Goal: Information Seeking & Learning: Learn about a topic

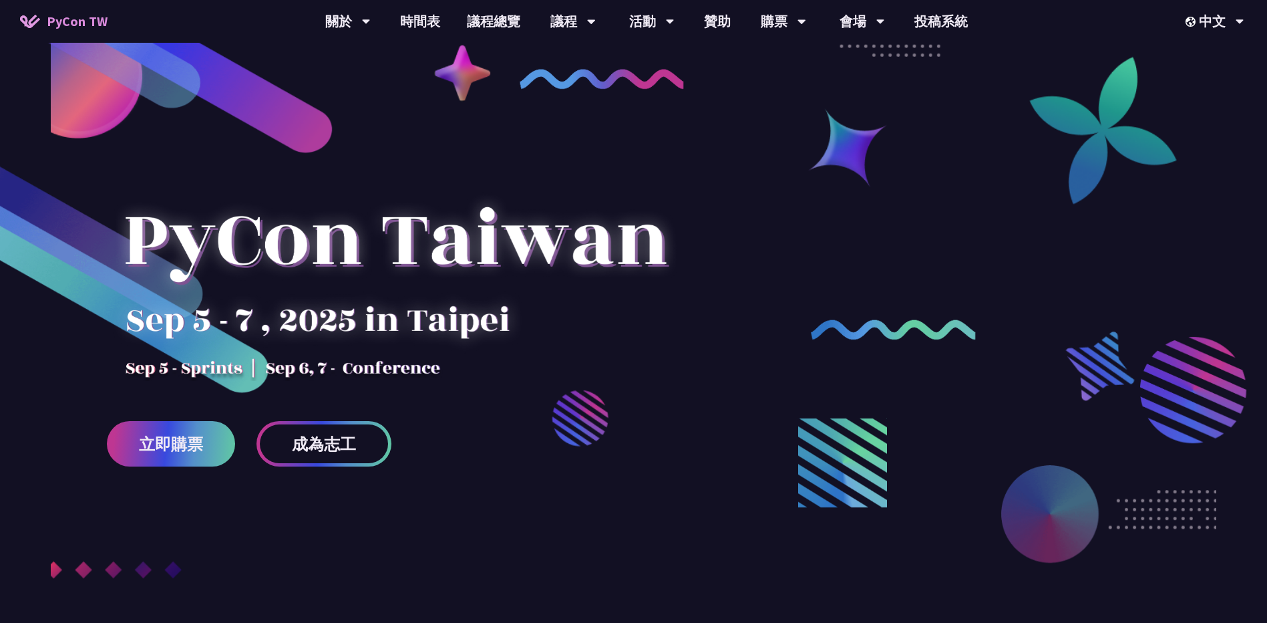
click at [985, 182] on div at bounding box center [633, 371] width 1267 height 583
click at [893, 255] on div at bounding box center [633, 371] width 1267 height 583
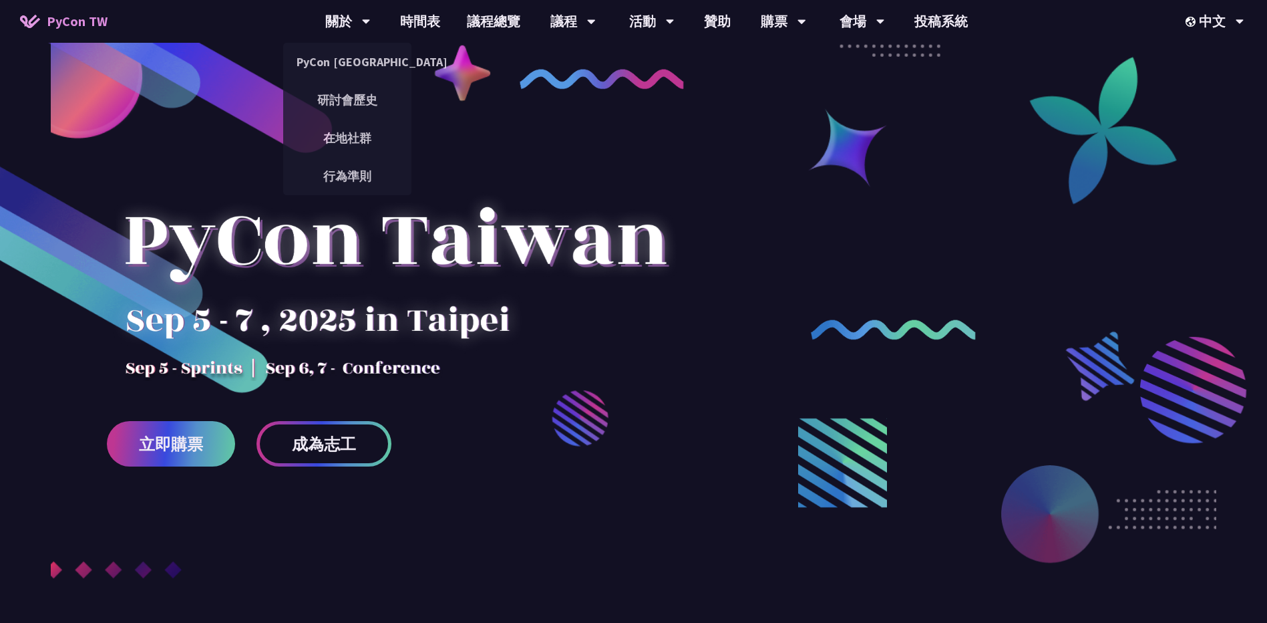
drag, startPoint x: 347, startPoint y: 53, endPoint x: 486, endPoint y: 53, distance: 138.3
click at [347, 53] on link "PyCon [GEOGRAPHIC_DATA]" at bounding box center [347, 61] width 128 height 31
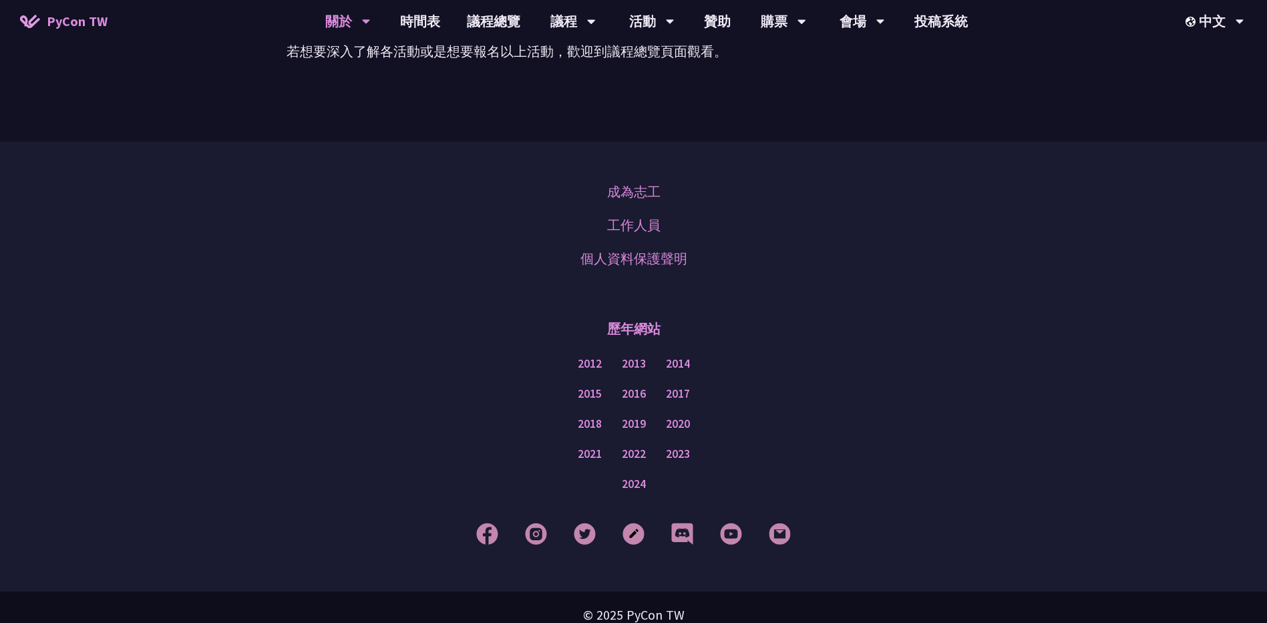
scroll to position [1086, 0]
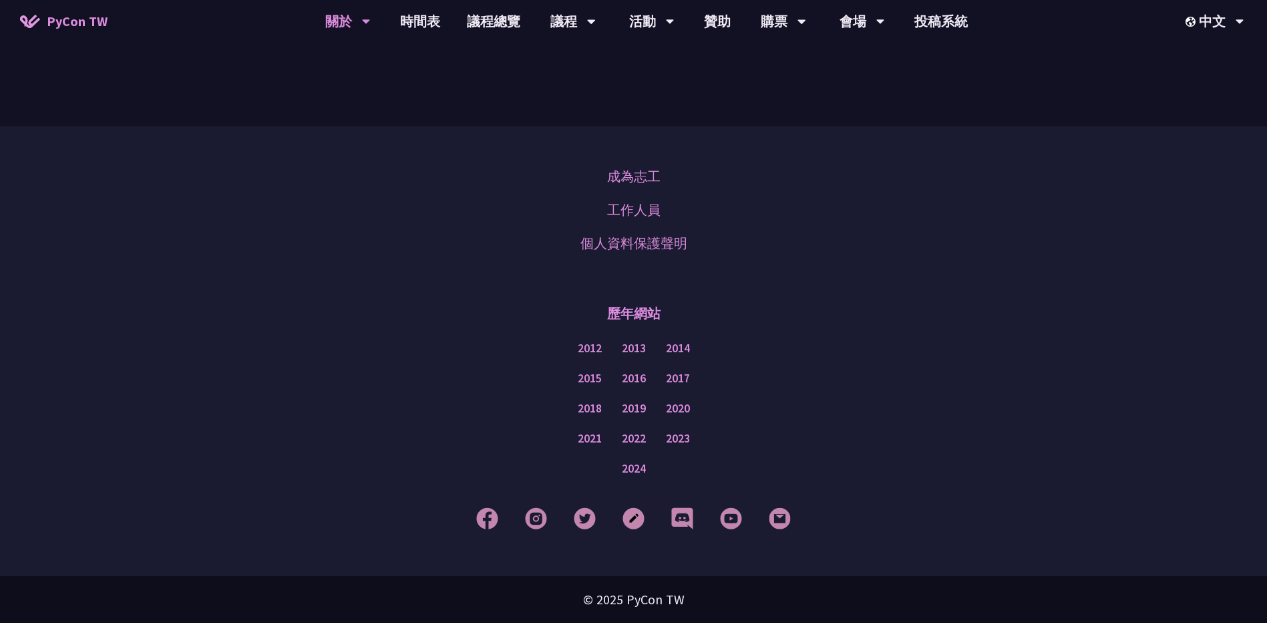
click at [1015, 308] on div "歷年網站" at bounding box center [633, 313] width 1201 height 40
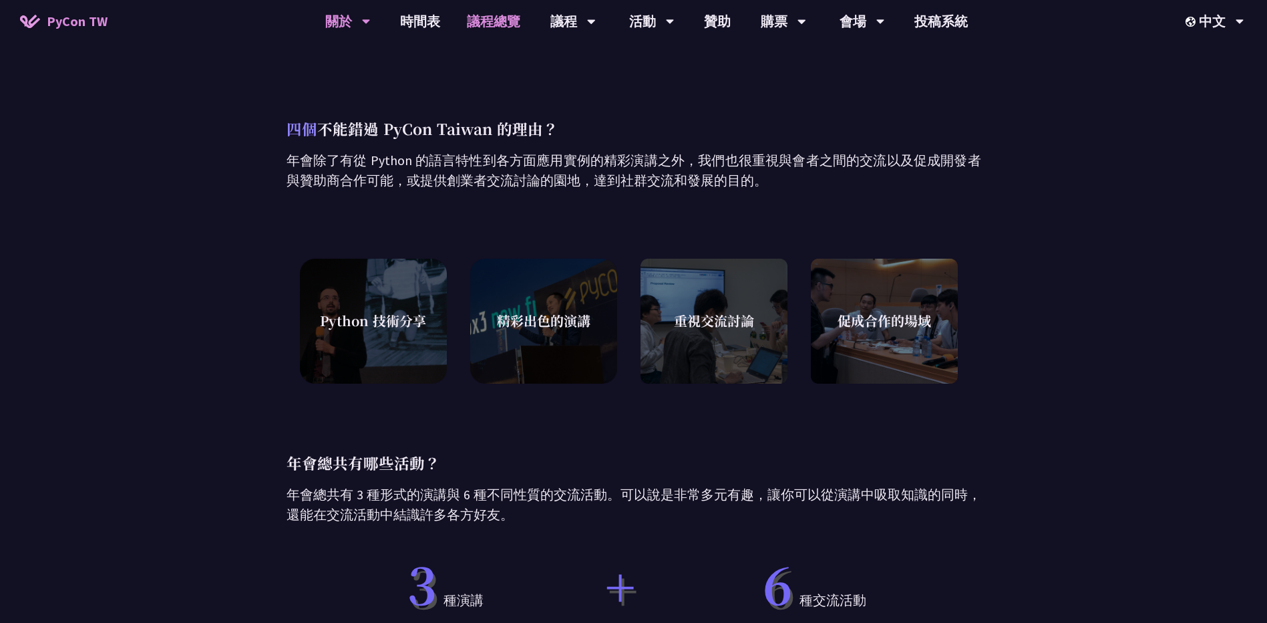
scroll to position [468, 0]
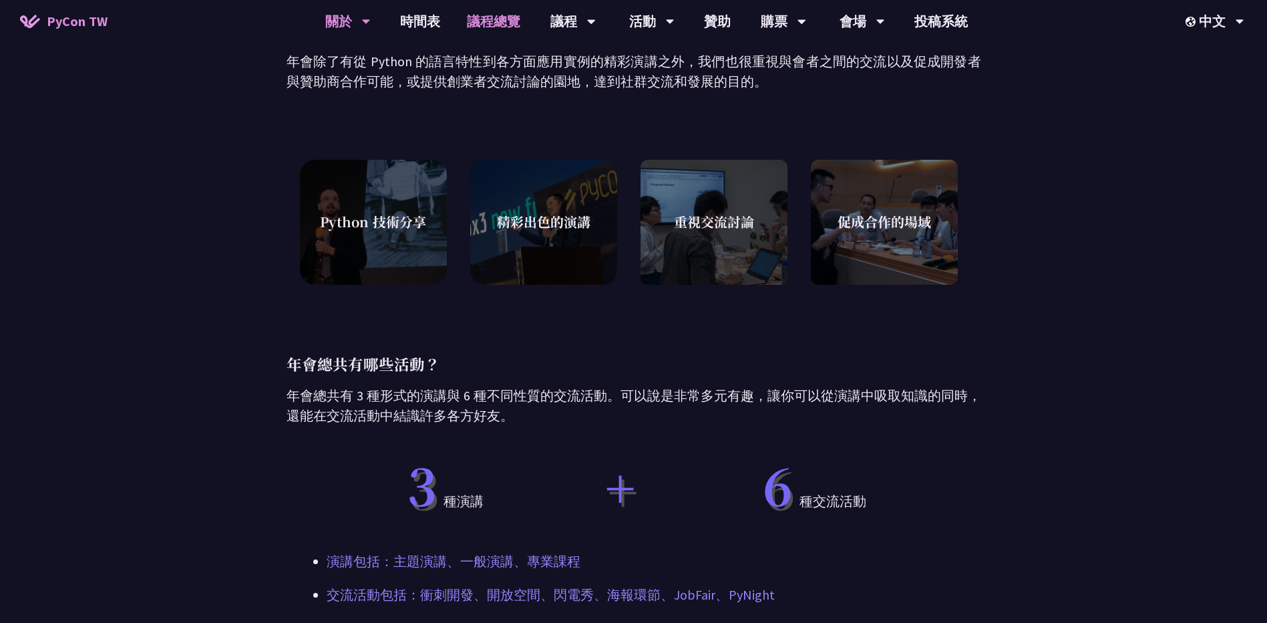
click at [499, 33] on link "議程總覽" at bounding box center [494, 21] width 80 height 43
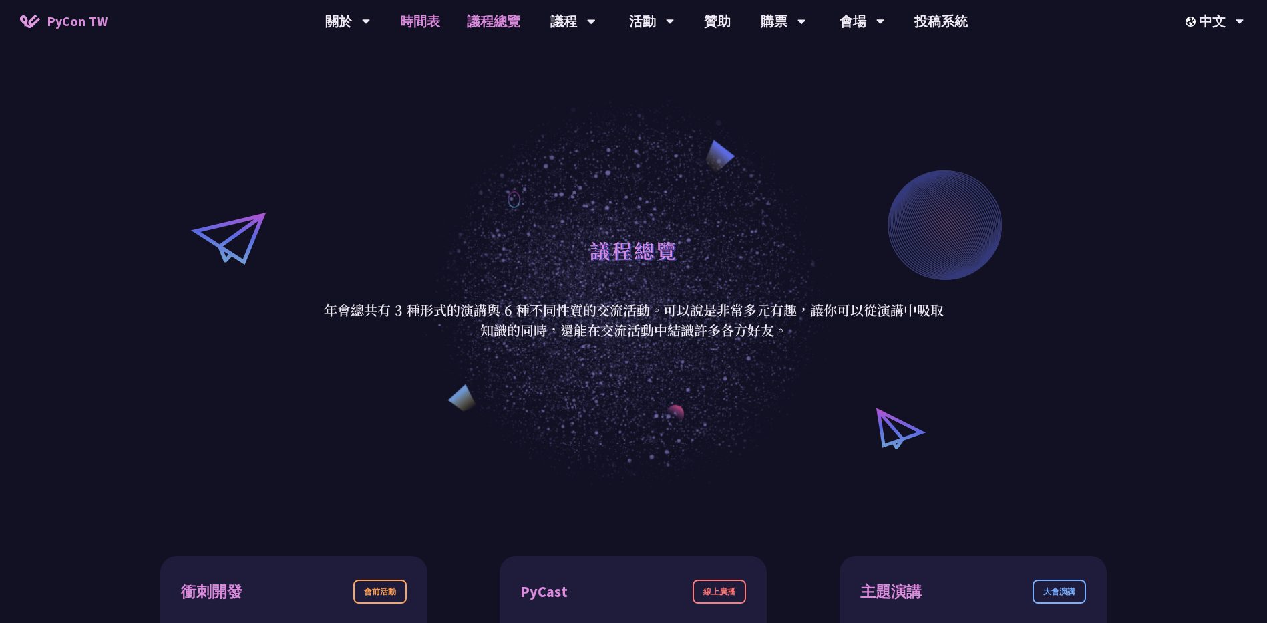
click at [427, 25] on link "時間表" at bounding box center [420, 21] width 67 height 43
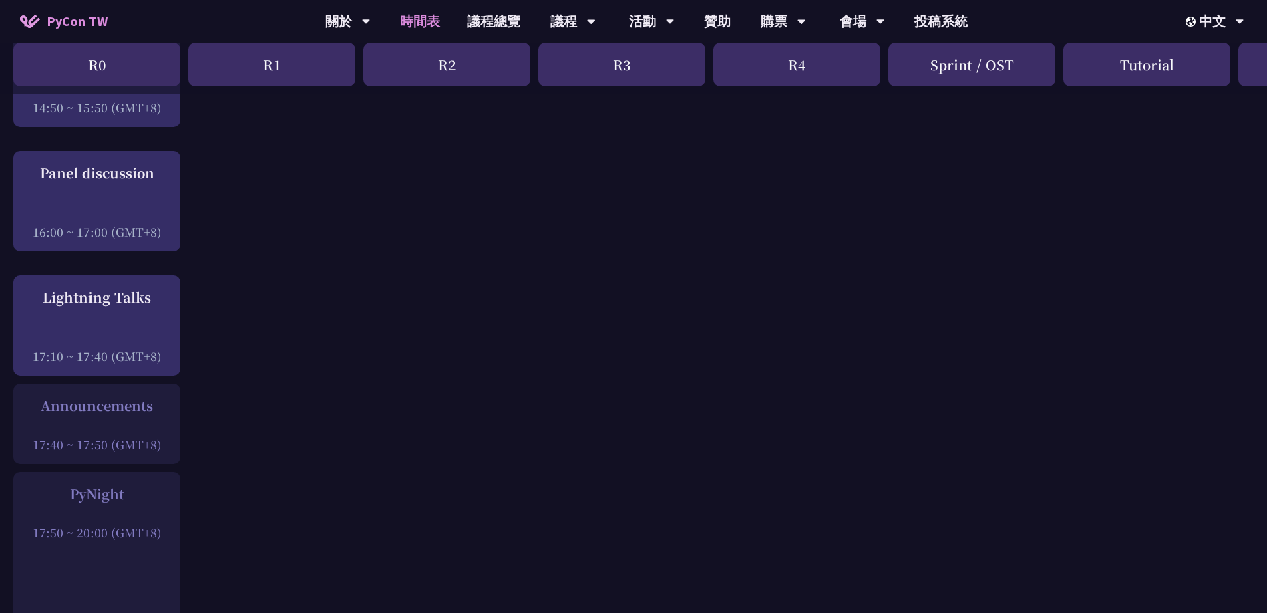
scroll to position [1670, 0]
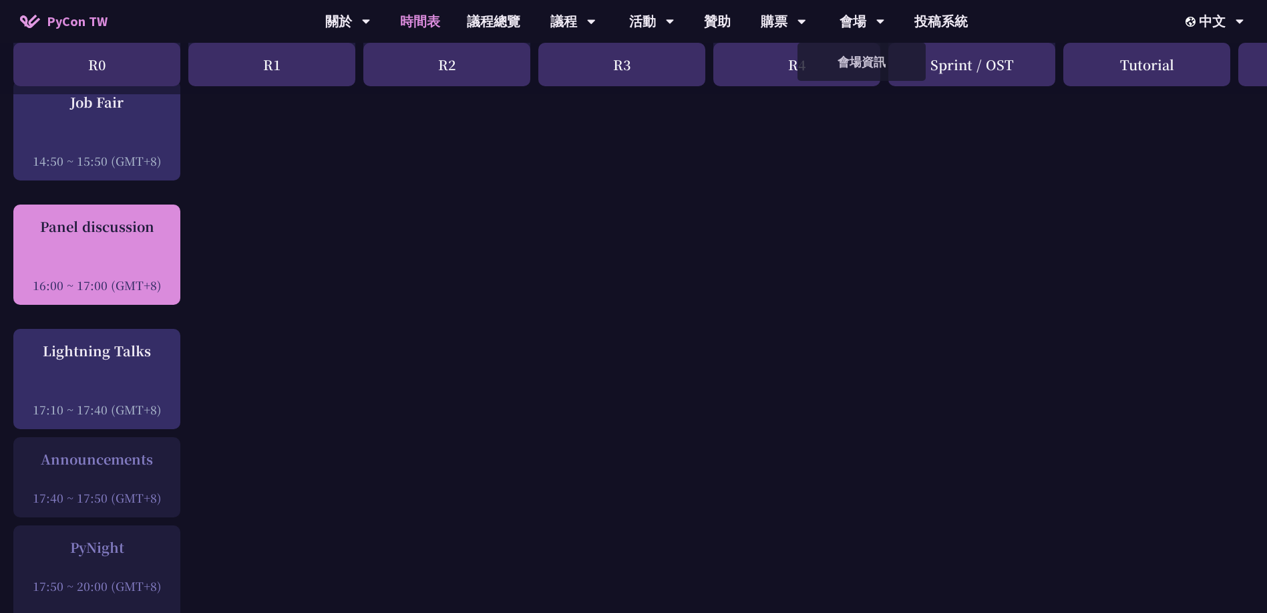
click at [54, 260] on div at bounding box center [97, 267] width 154 height 20
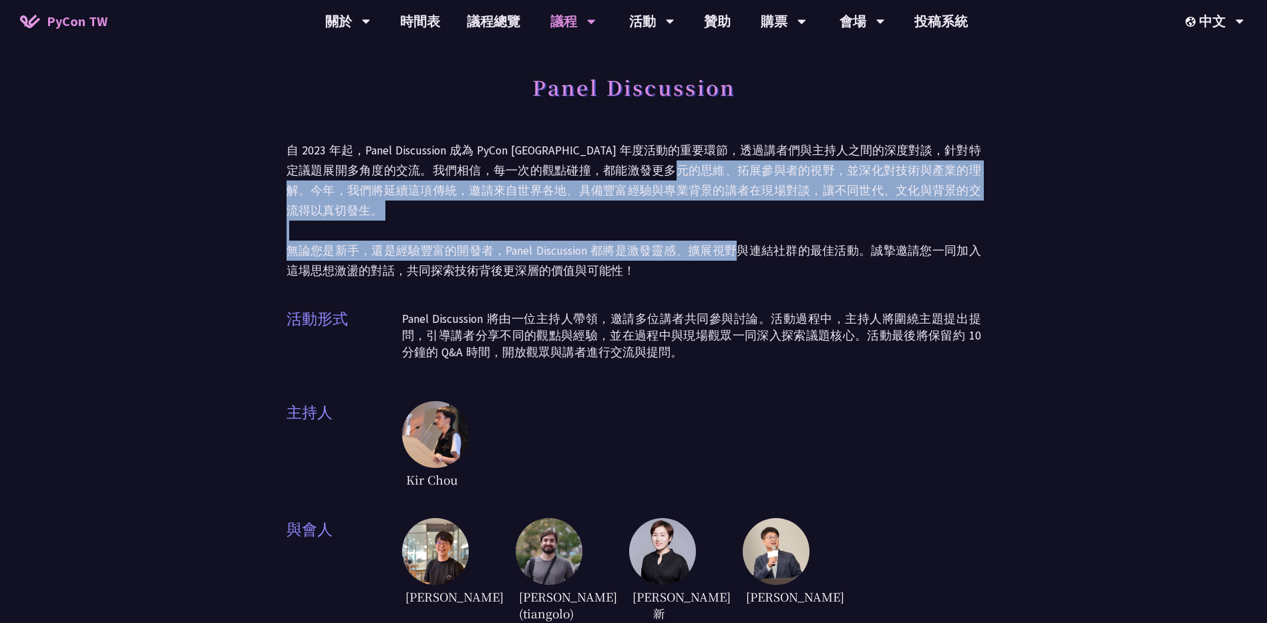
drag, startPoint x: 705, startPoint y: 161, endPoint x: 722, endPoint y: 235, distance: 75.9
click at [722, 235] on p "自 2023 年起，Panel Discussion 成為 PyCon [GEOGRAPHIC_DATA] 年度活動的重要環節，透過講者們與主持人之間的深度對…" at bounding box center [634, 210] width 695 height 140
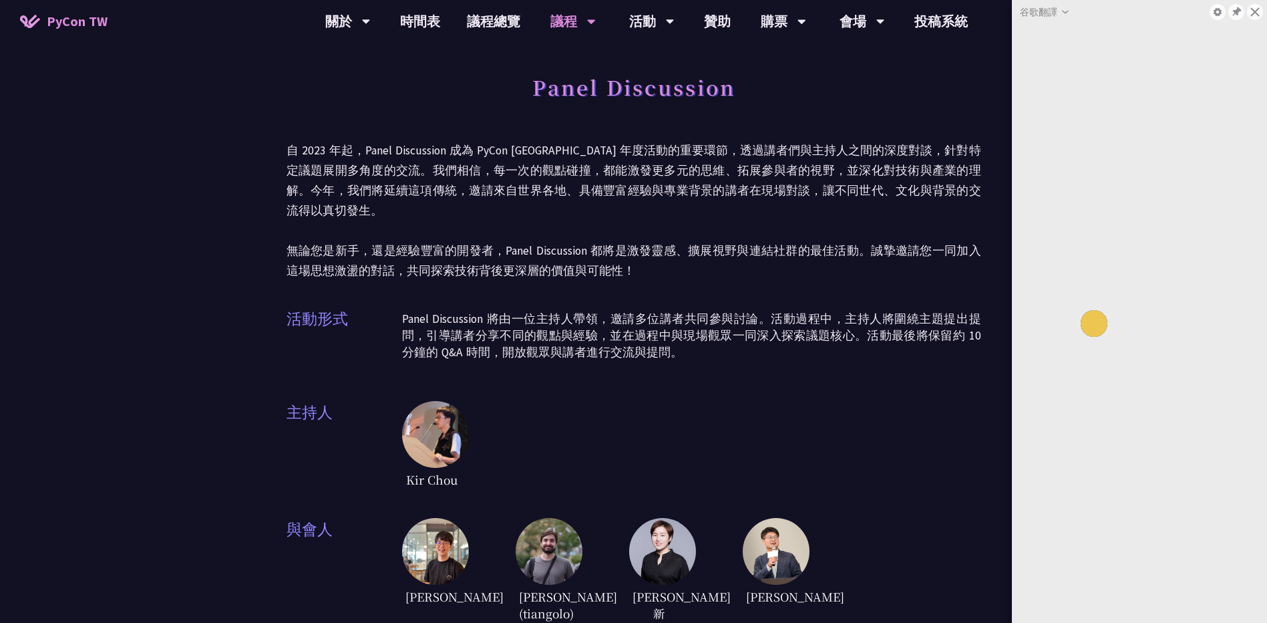
drag, startPoint x: 722, startPoint y: 235, endPoint x: 701, endPoint y: 292, distance: 60.2
click at [699, 311] on p "Panel Discussion 將由一位主持人帶領，邀請多位講者共同參與討論。活動過程中，主持人將圍繞主題提出提問，引導講者分享不同的觀點與經驗，並在過程中…" at bounding box center [691, 336] width 579 height 50
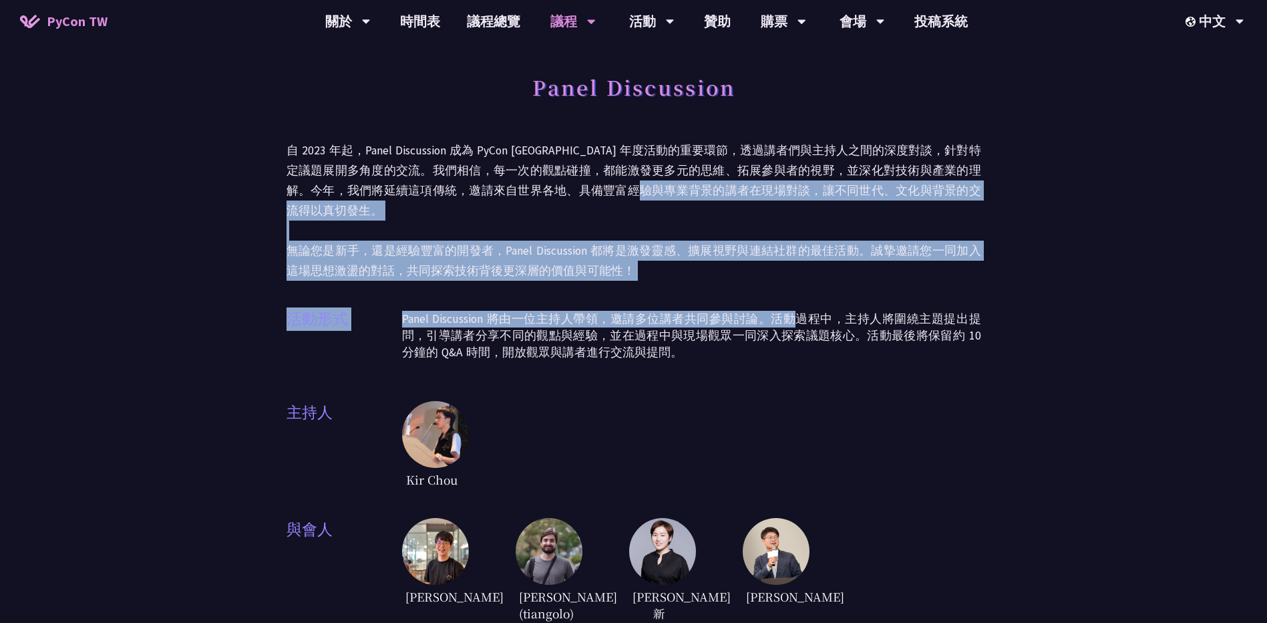
drag, startPoint x: 649, startPoint y: 183, endPoint x: 782, endPoint y: 307, distance: 181.0
click at [782, 307] on div "Panel Discussion 自 2023 年起，Panel Discussion 成為 PyCon [GEOGRAPHIC_DATA] 年度活動的重要環…" at bounding box center [634, 346] width 695 height 558
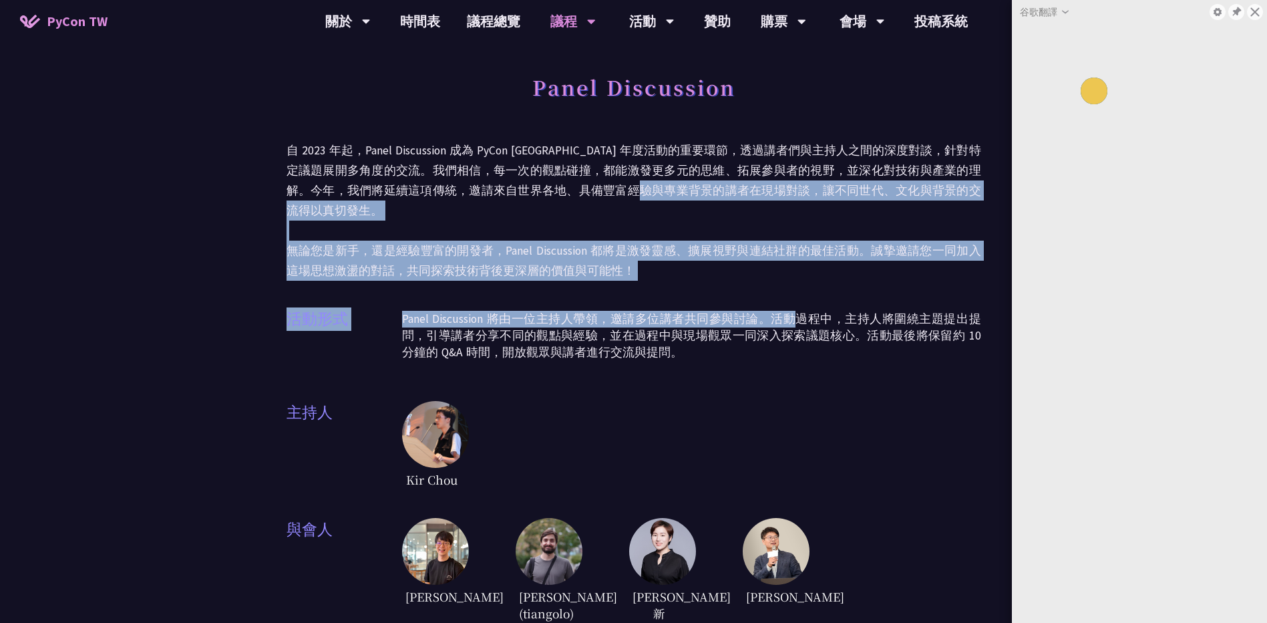
drag, startPoint x: 782, startPoint y: 307, endPoint x: 719, endPoint y: 335, distance: 69.1
click at [719, 335] on p "Panel Discussion 將由一位主持人帶領，邀請多位講者共同參與討論。活動過程中，主持人將圍繞主題提出提問，引導講者分享不同的觀點與經驗，並在過程中…" at bounding box center [691, 336] width 579 height 50
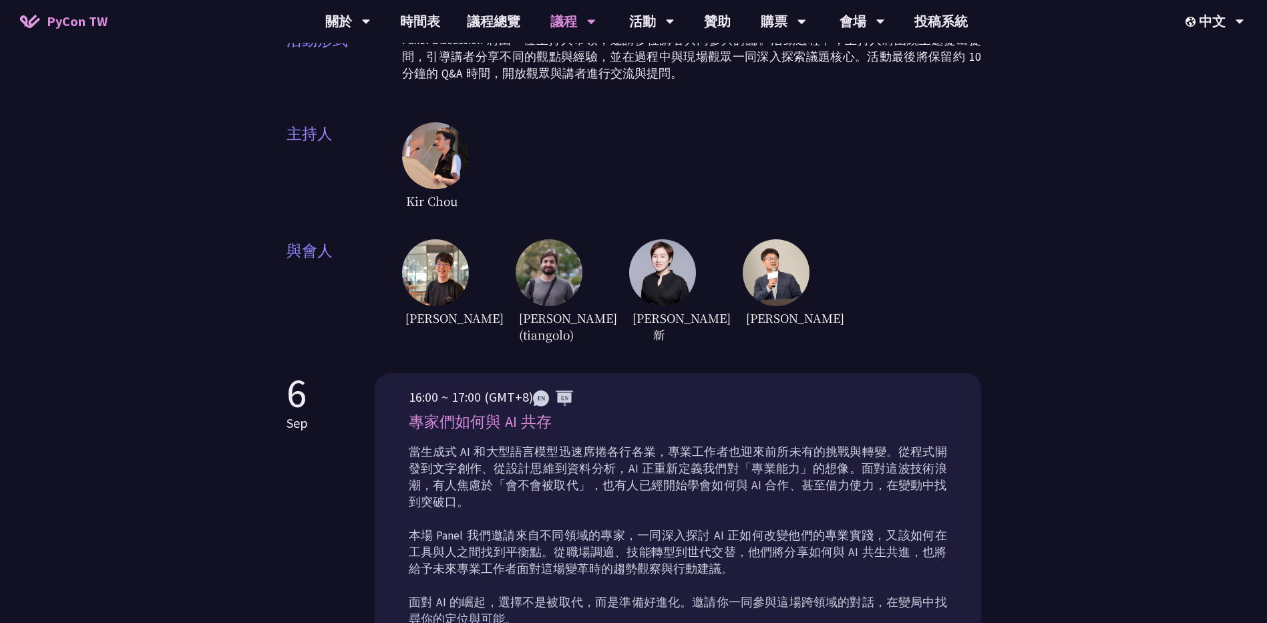
scroll to position [274, 0]
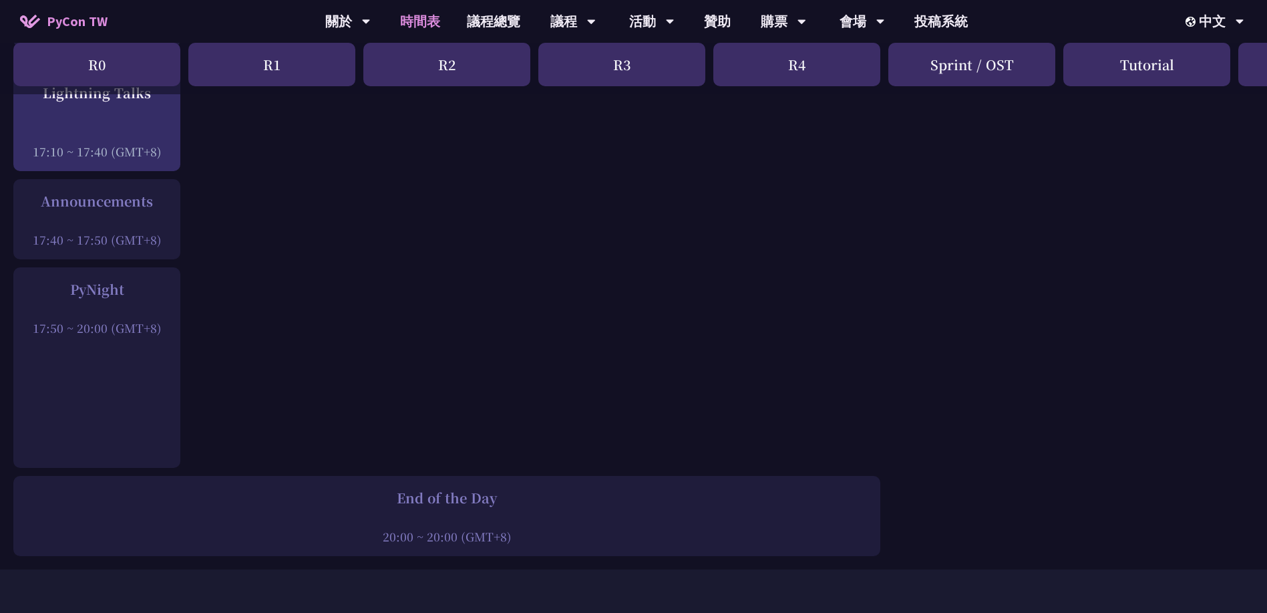
scroll to position [1904, 0]
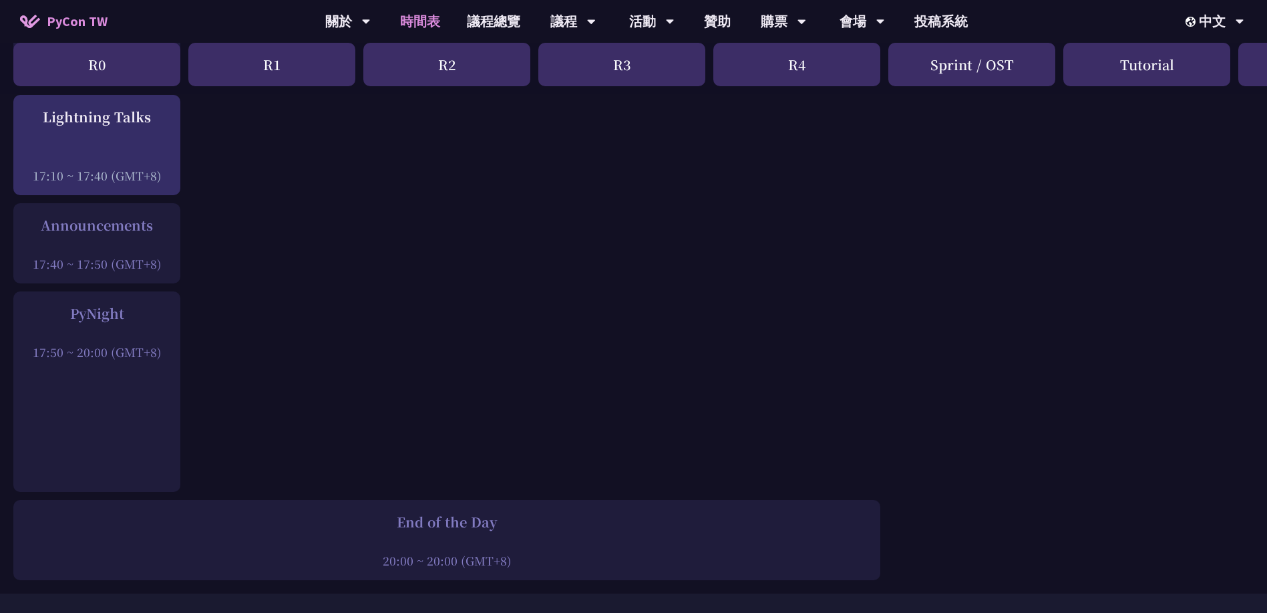
click at [102, 308] on div "PyNight" at bounding box center [97, 313] width 154 height 20
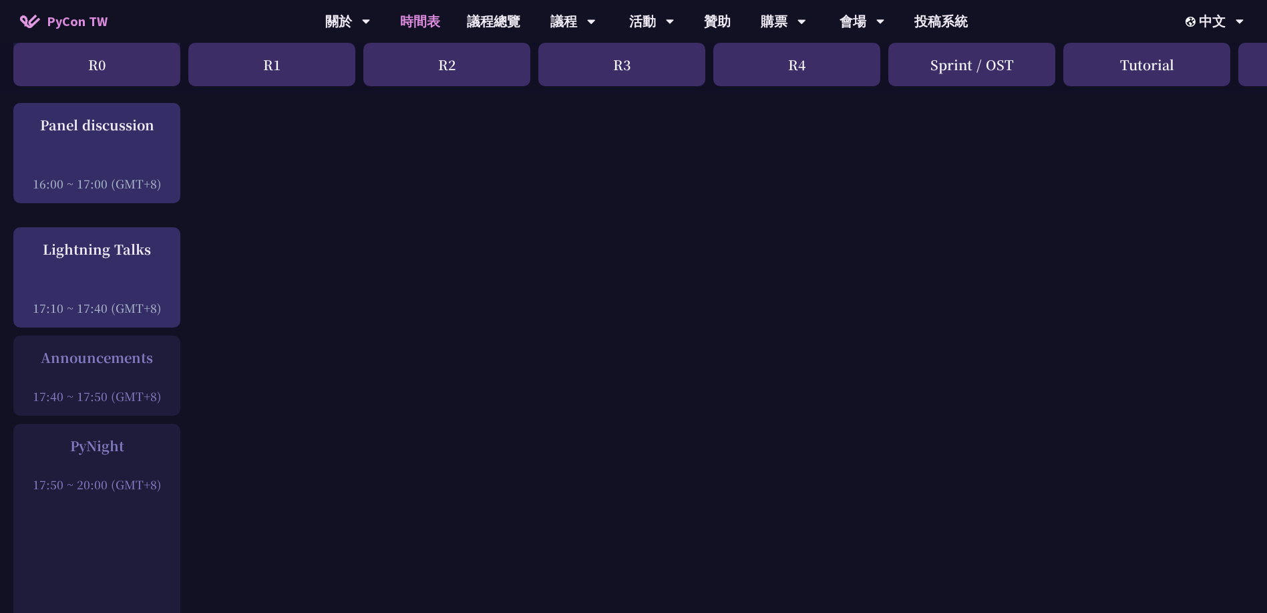
scroll to position [1770, 0]
drag, startPoint x: 77, startPoint y: 351, endPoint x: 122, endPoint y: 348, distance: 44.8
click at [122, 349] on div "Announcements" at bounding box center [97, 359] width 154 height 20
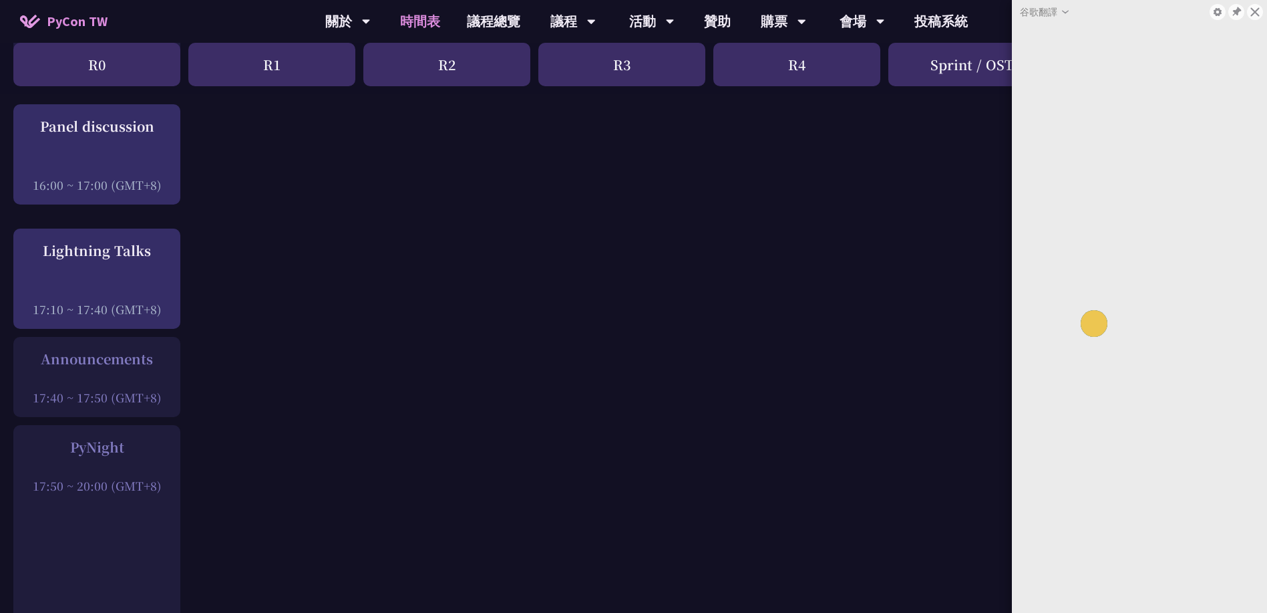
drag, startPoint x: 122, startPoint y: 348, endPoint x: 80, endPoint y: 361, distance: 43.3
click at [80, 369] on div at bounding box center [97, 379] width 154 height 20
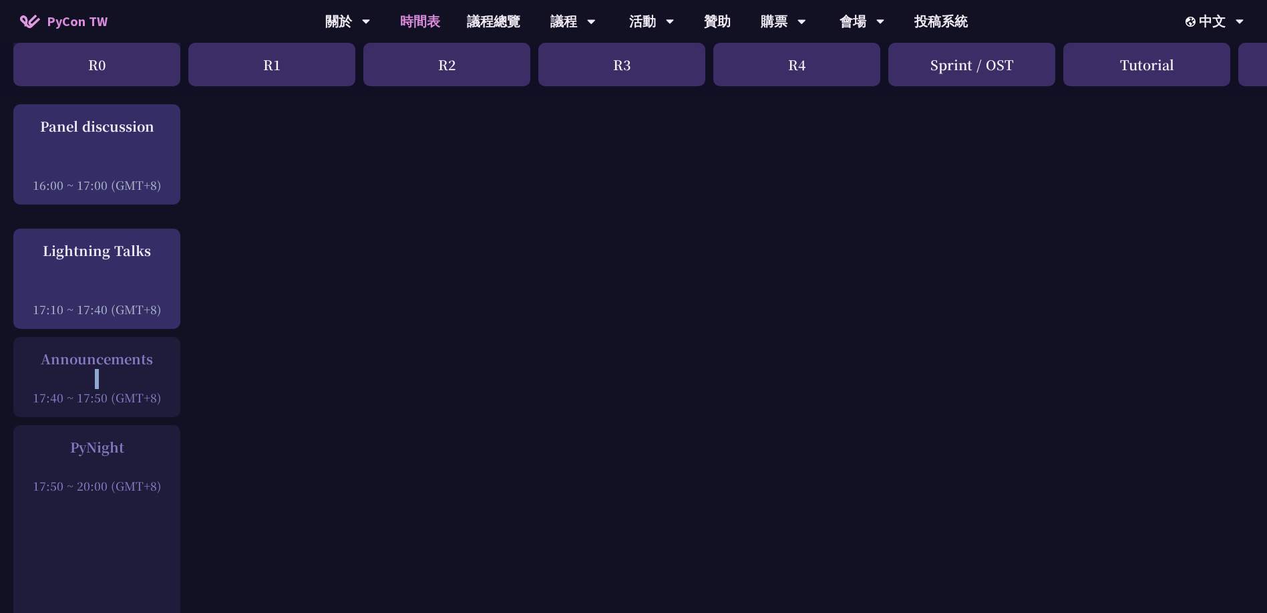
click at [80, 369] on div at bounding box center [97, 379] width 154 height 20
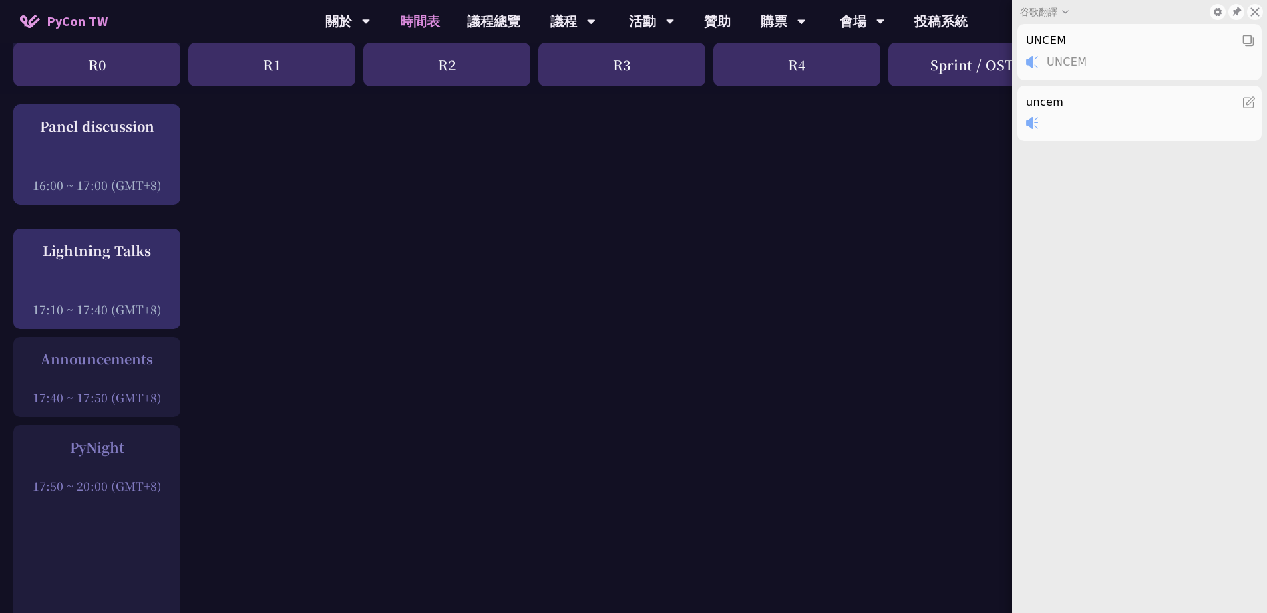
drag, startPoint x: 80, startPoint y: 361, endPoint x: 87, endPoint y: 434, distance: 73.1
click at [87, 437] on div "PyNight" at bounding box center [97, 447] width 154 height 20
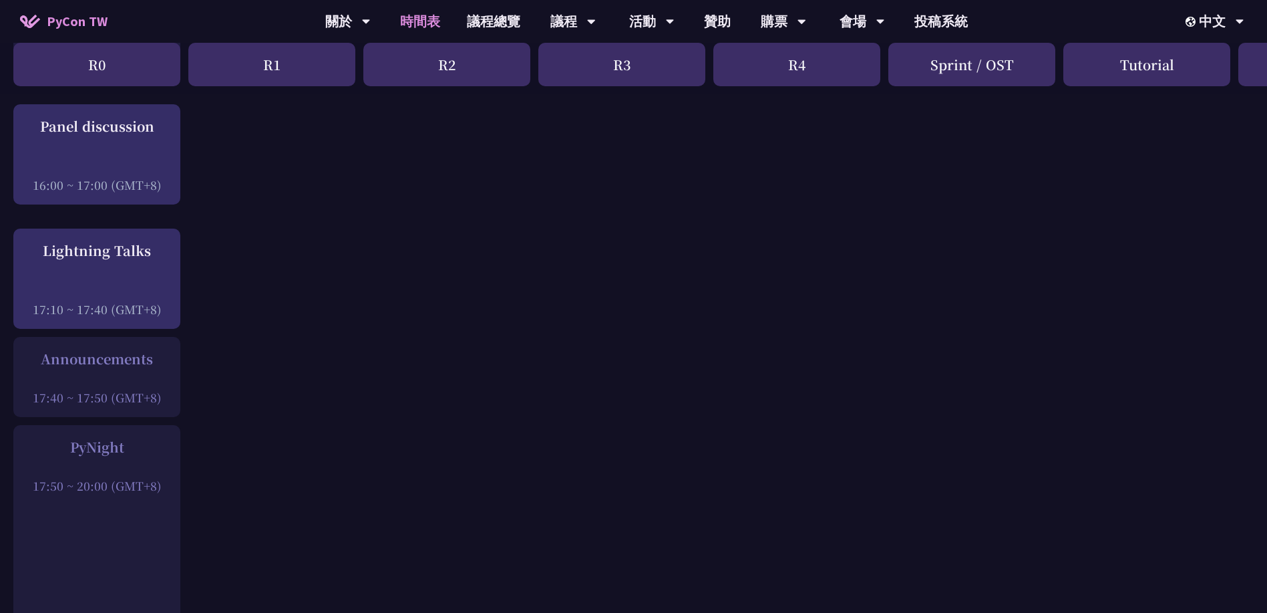
click at [87, 437] on div "PyNight" at bounding box center [97, 447] width 154 height 20
drag, startPoint x: 87, startPoint y: 434, endPoint x: 109, endPoint y: 442, distance: 23.5
drag, startPoint x: 109, startPoint y: 442, endPoint x: 150, endPoint y: 442, distance: 40.8
click at [150, 442] on div "PyNight 17:50 ~ 20:00 (GMT+8)" at bounding box center [97, 465] width 154 height 57
drag, startPoint x: 150, startPoint y: 442, endPoint x: 91, endPoint y: 438, distance: 59.0
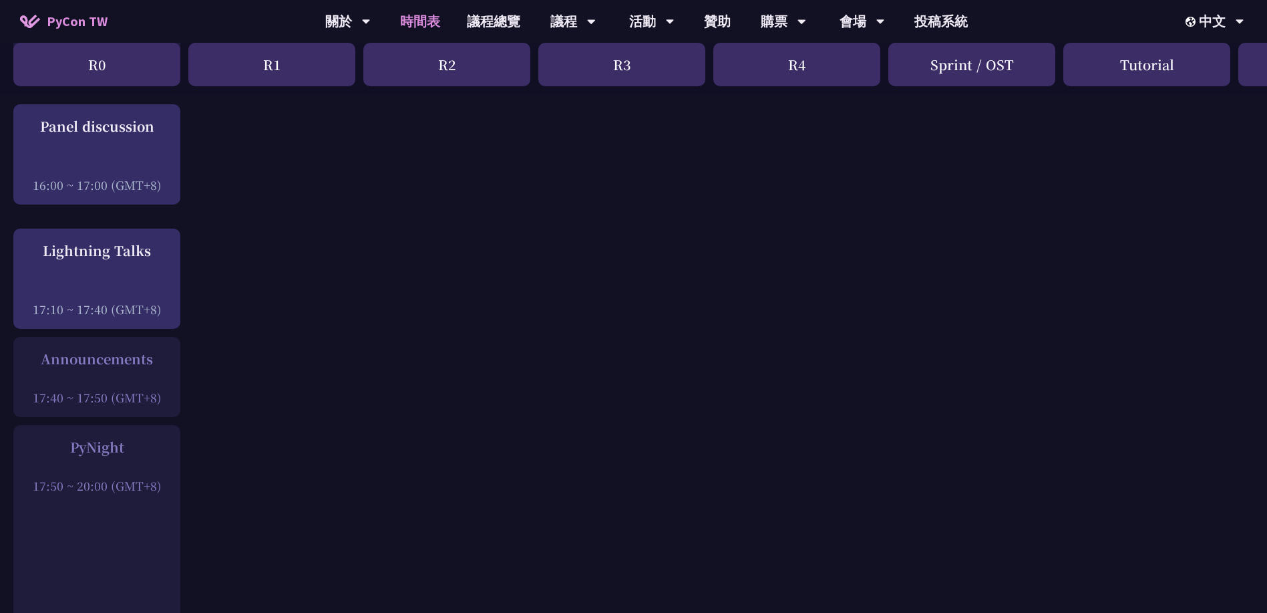
click at [91, 438] on div "PyNight" at bounding box center [97, 447] width 154 height 20
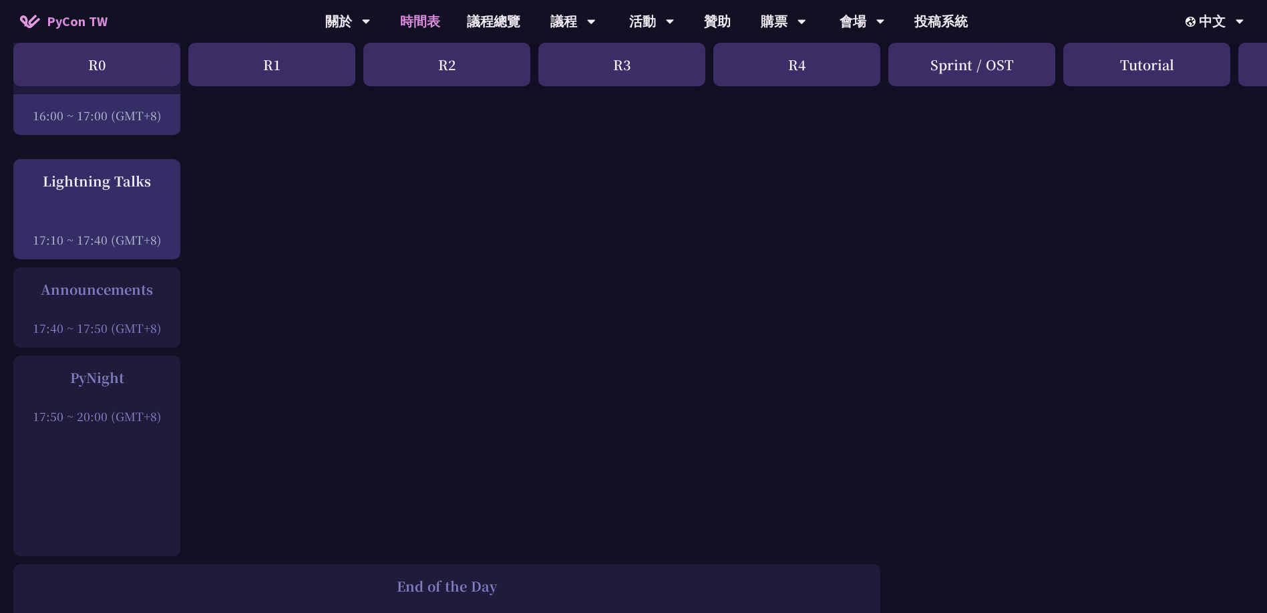
scroll to position [1837, 0]
click at [110, 289] on div "Announcements" at bounding box center [97, 292] width 154 height 20
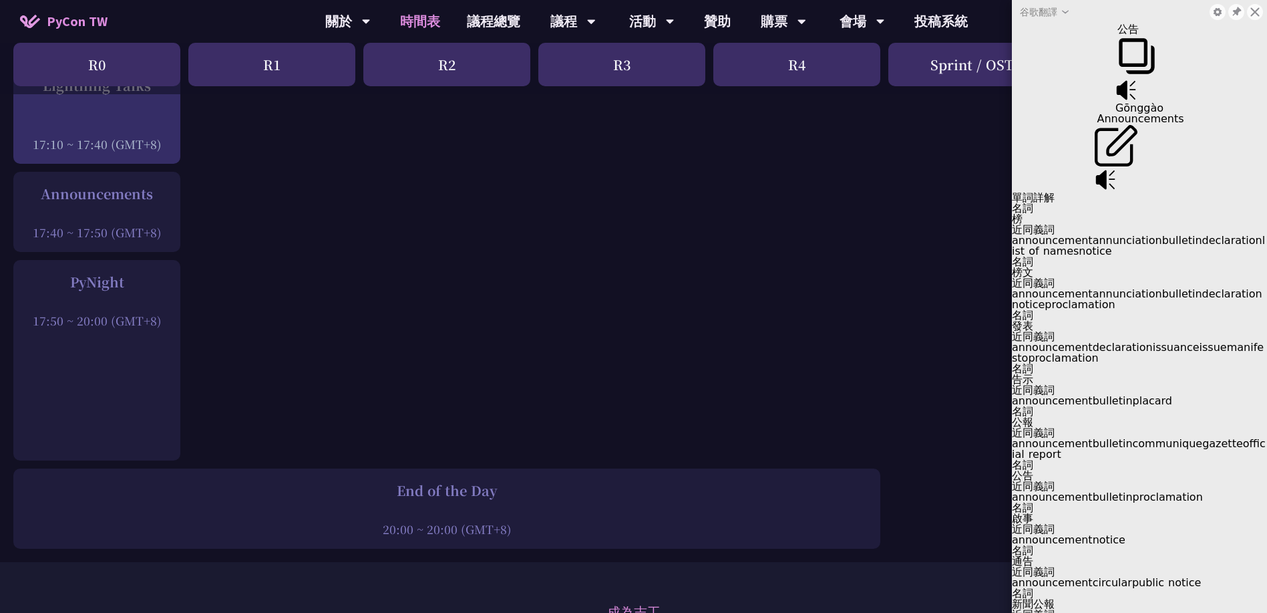
scroll to position [1904, 0]
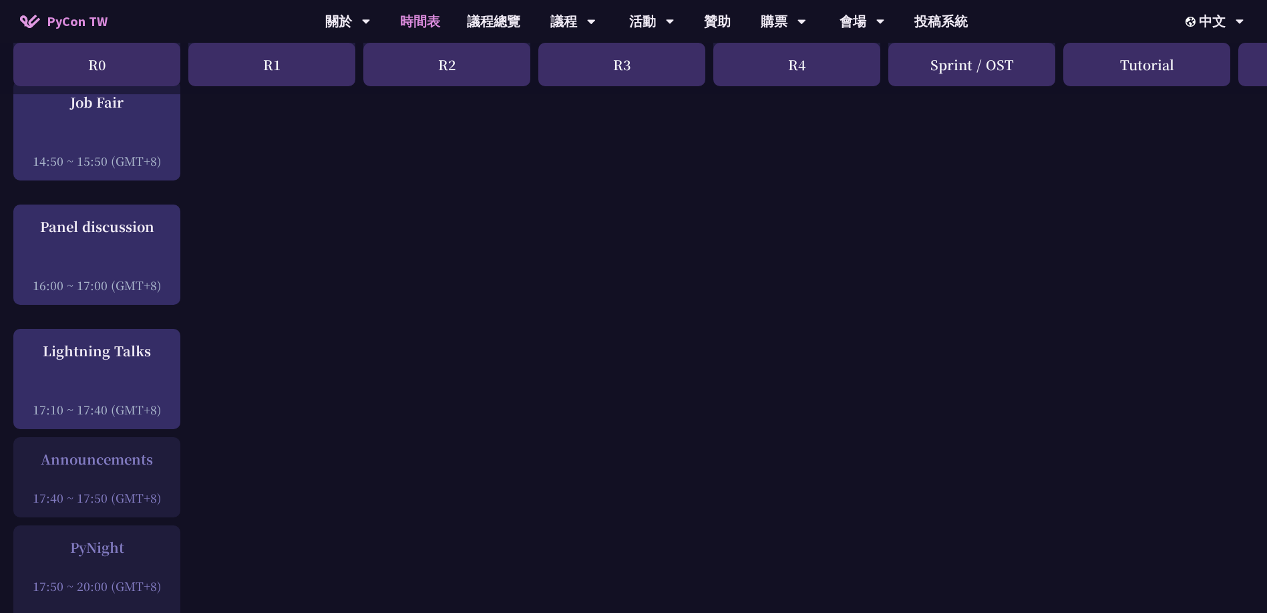
scroll to position [1704, 0]
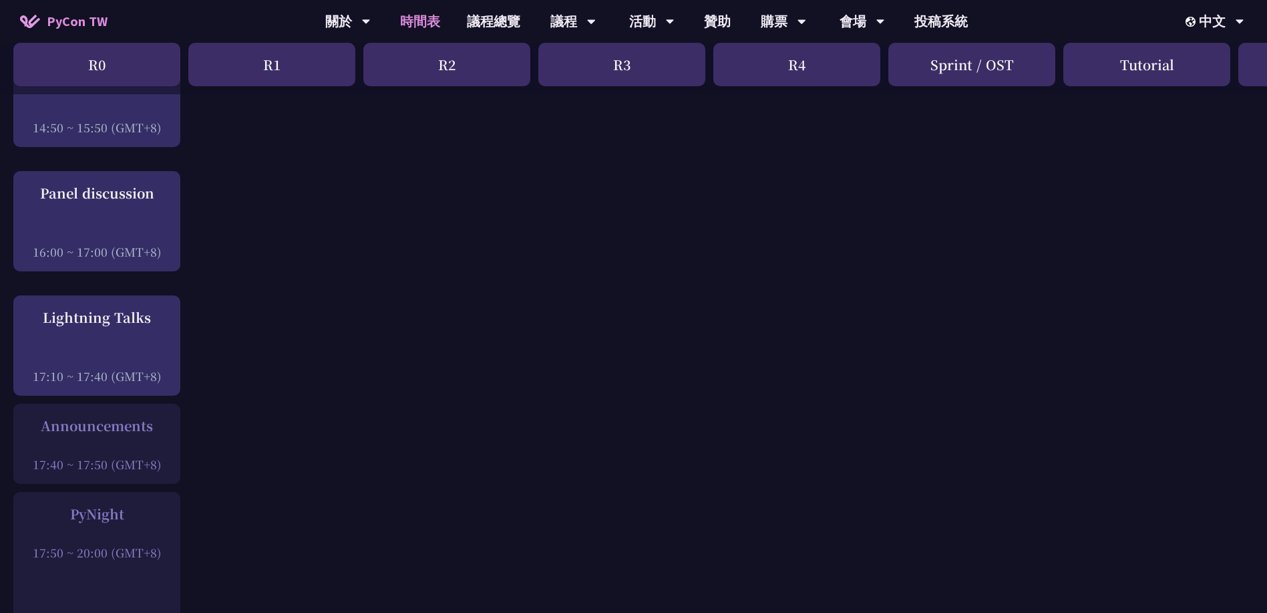
drag, startPoint x: 675, startPoint y: 230, endPoint x: 666, endPoint y: 232, distance: 8.8
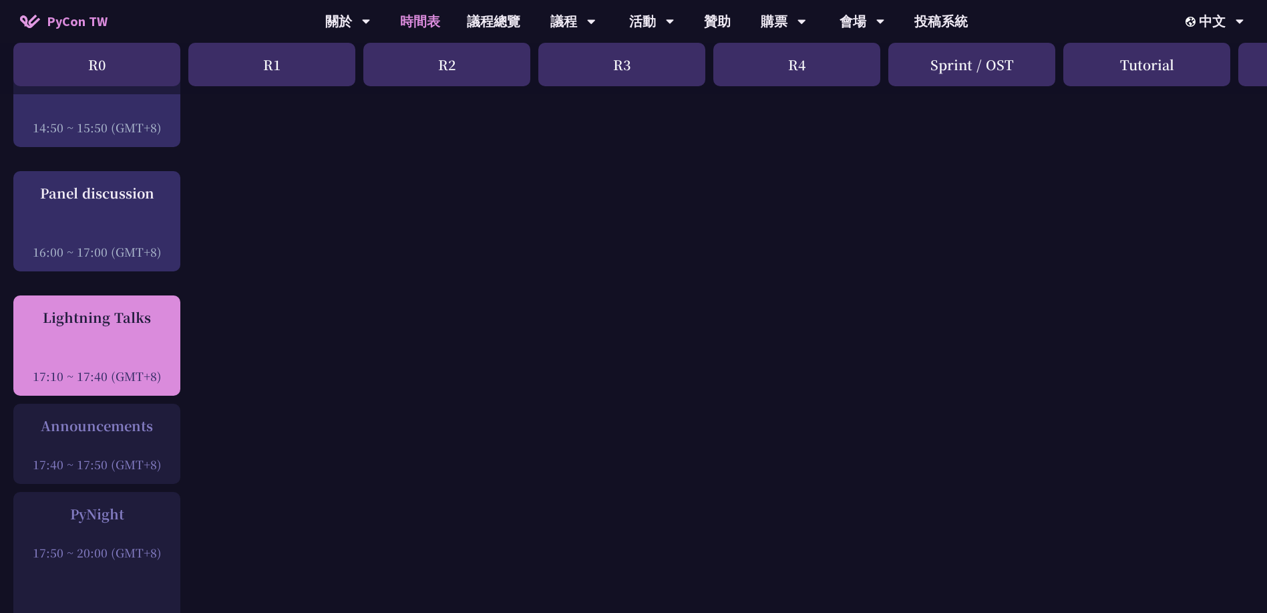
click at [72, 316] on div "Lightning Talks" at bounding box center [97, 317] width 154 height 20
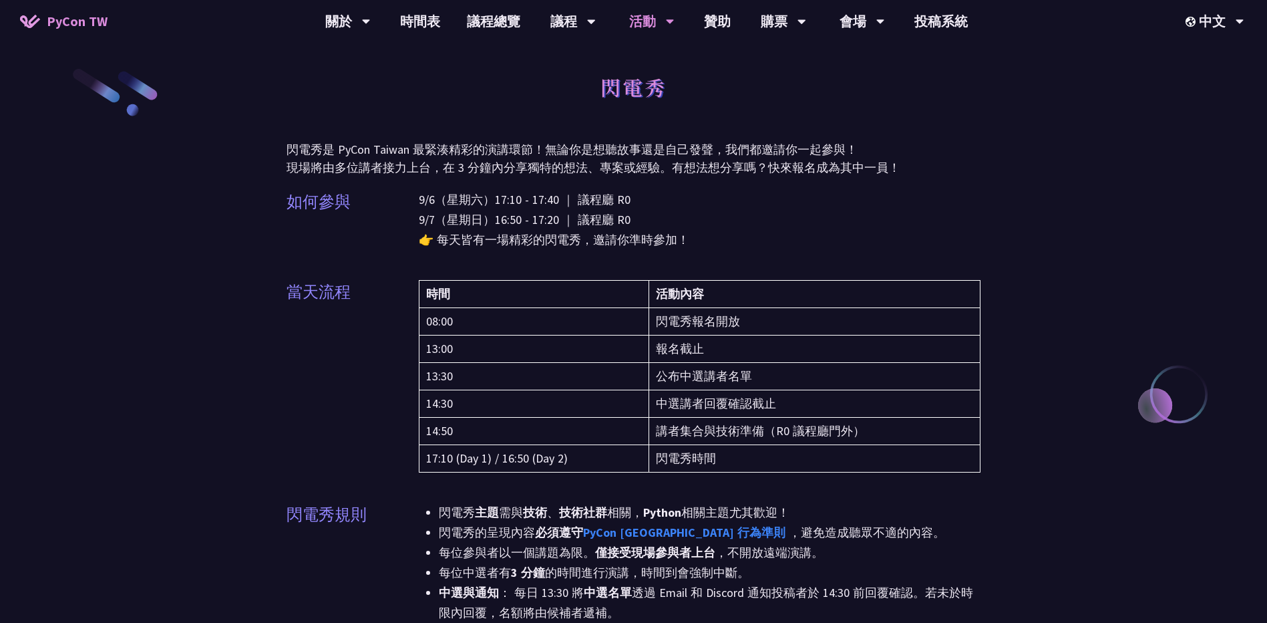
click at [846, 236] on p "9/6（星期六）17:10 - 17:40 ｜ 議程廳 R0 9/7（星期日）16:50 - 17:20 ｜ 議程廳 R0 👉 每天皆有一場精彩的閃電秀，邀請…" at bounding box center [700, 220] width 563 height 60
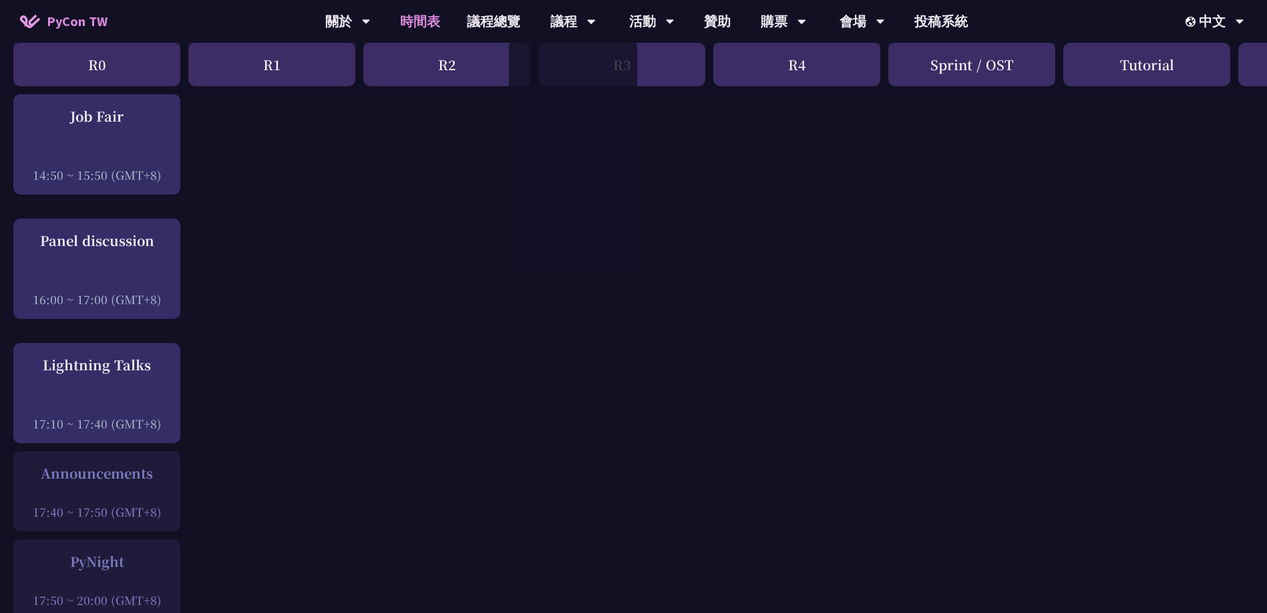
scroll to position [1637, 0]
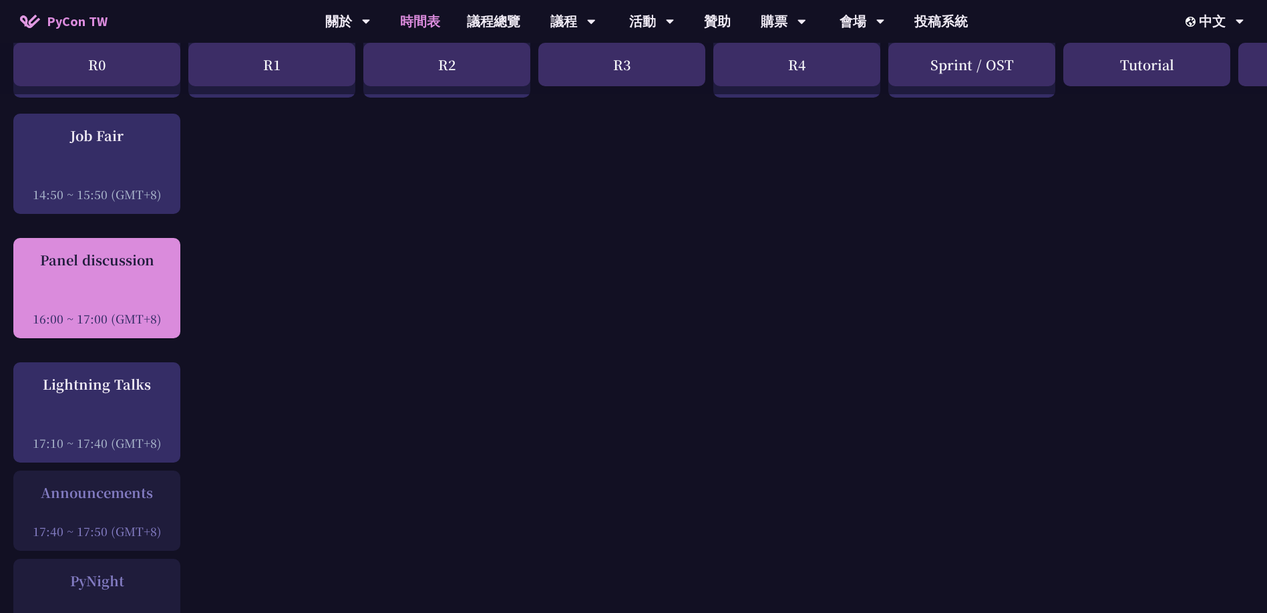
click at [140, 276] on div "Panel discussion 16:00 ~ 17:00 (GMT+8)" at bounding box center [97, 288] width 154 height 77
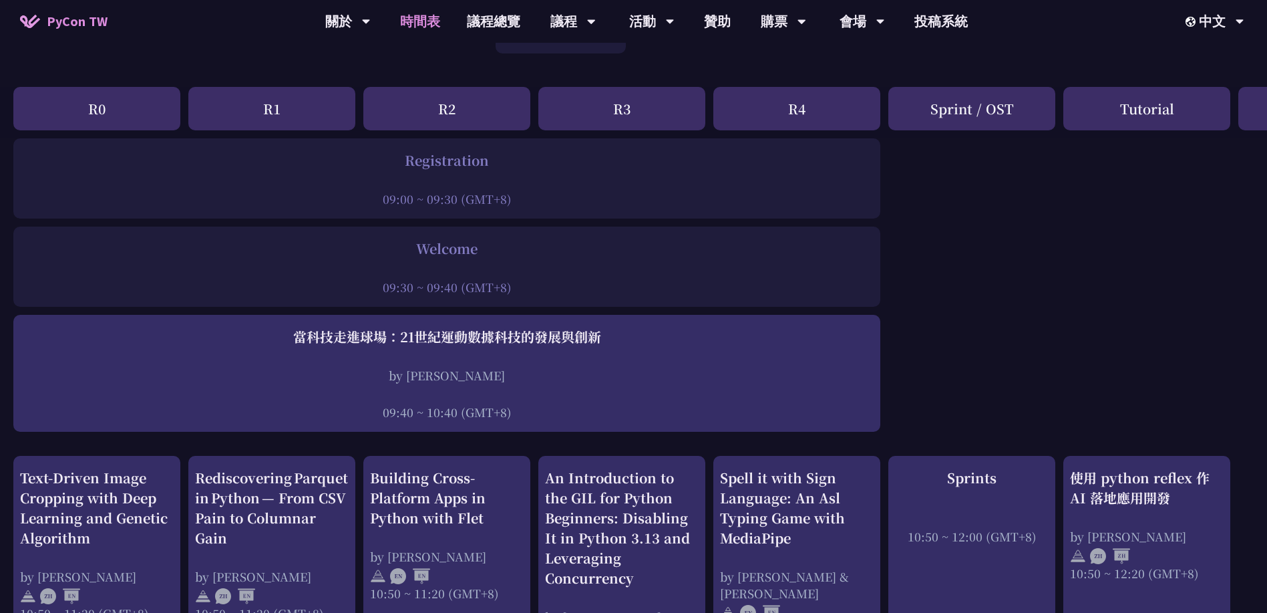
scroll to position [67, 0]
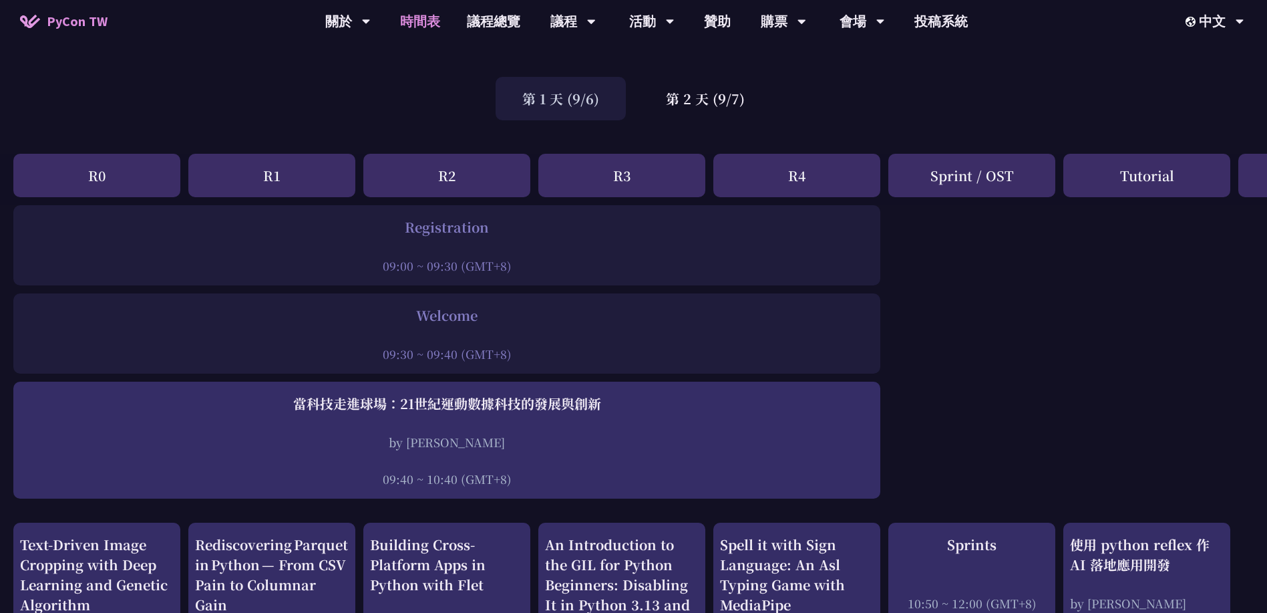
click at [581, 94] on div "第 1 天 (9/6)" at bounding box center [561, 98] width 130 height 43
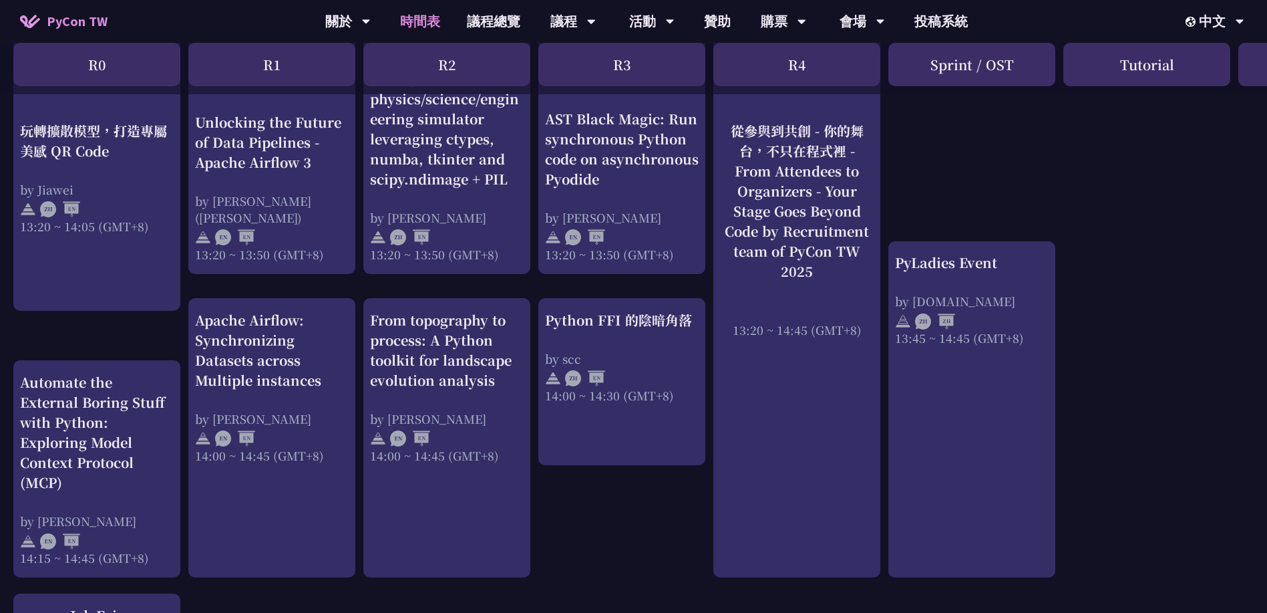
scroll to position [1233, 0]
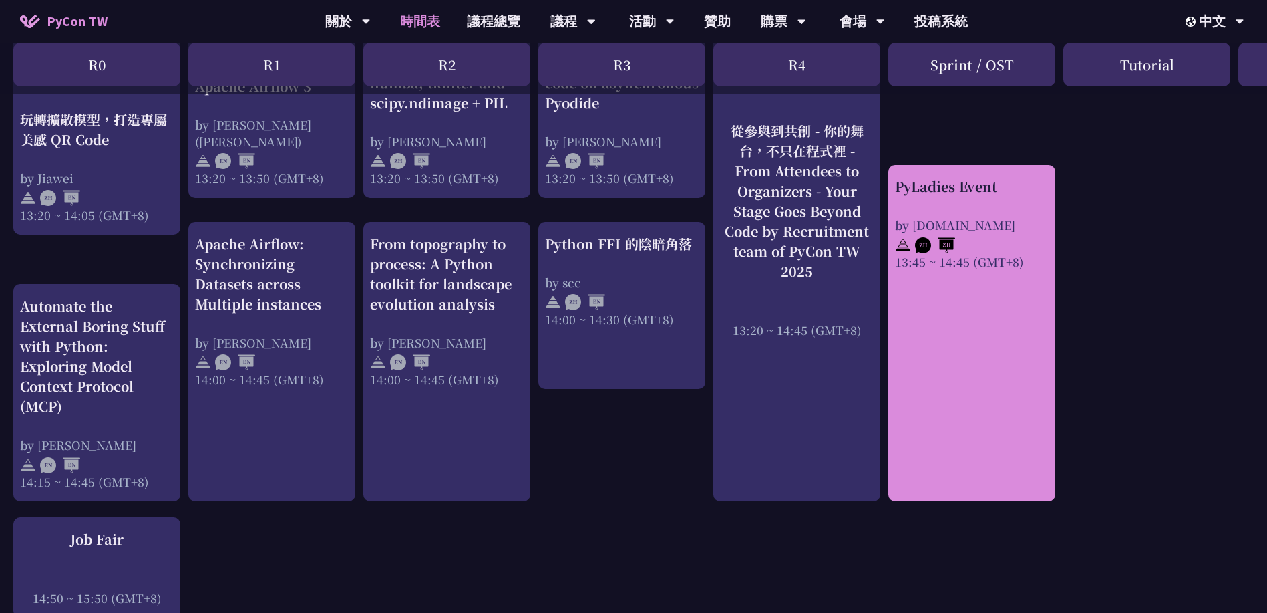
click at [1007, 271] on div "PyLadies Event by [DOMAIN_NAME] 13:45 ~ 14:45 (GMT+8)" at bounding box center [972, 333] width 167 height 337
click at [995, 277] on div "PyLadies Event by [DOMAIN_NAME] 13:45 ~ 14:45 (GMT+8)" at bounding box center [972, 333] width 167 height 337
click at [1005, 234] on div at bounding box center [972, 243] width 154 height 20
click at [1005, 86] on div "Sprint / OST" at bounding box center [972, 64] width 167 height 43
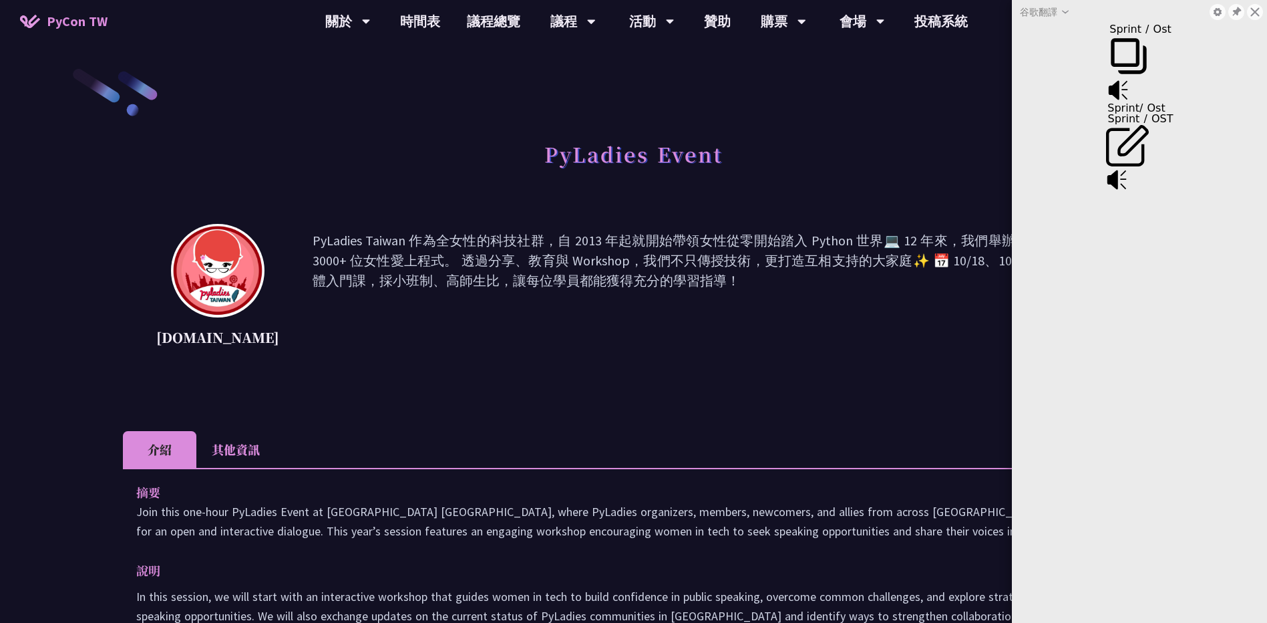
drag, startPoint x: 1005, startPoint y: 234, endPoint x: 876, endPoint y: 320, distance: 154.7
click at [876, 320] on p "PyLadies Taiwan 作為全女性的科技社群，自 2013 年起就開始帶領女性從零開始踏入 Python 世界💻 12 年來，我們舉辦 150+ 場入…" at bounding box center [729, 290] width 832 height 120
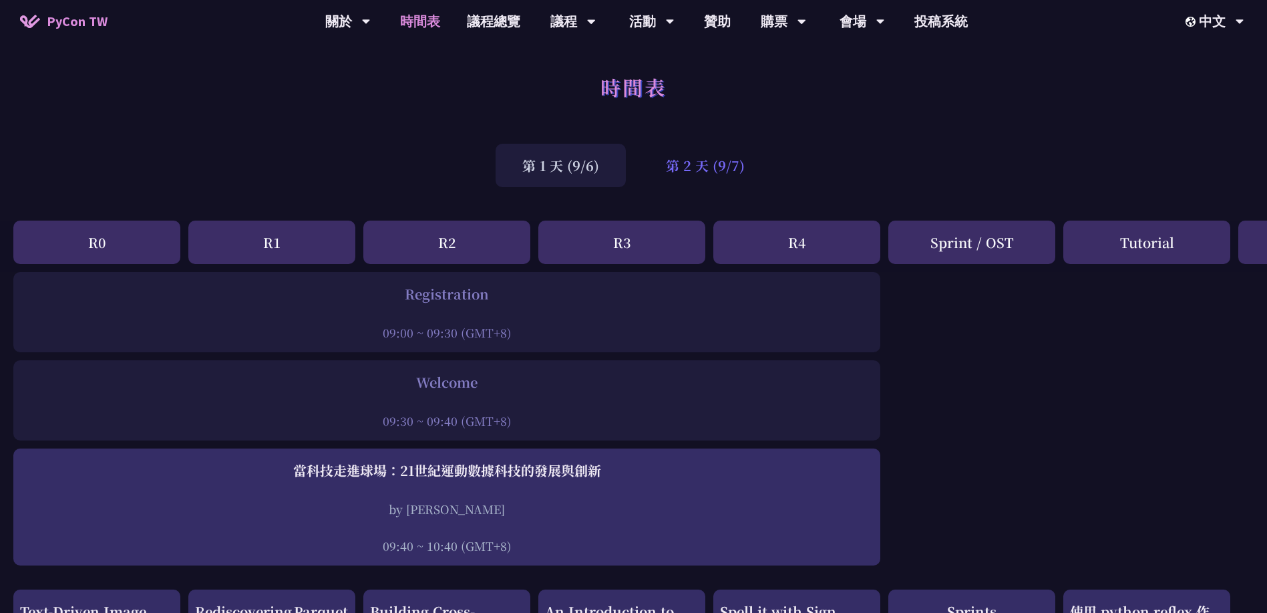
click at [714, 176] on div "第 2 天 (9/7)" at bounding box center [705, 165] width 132 height 43
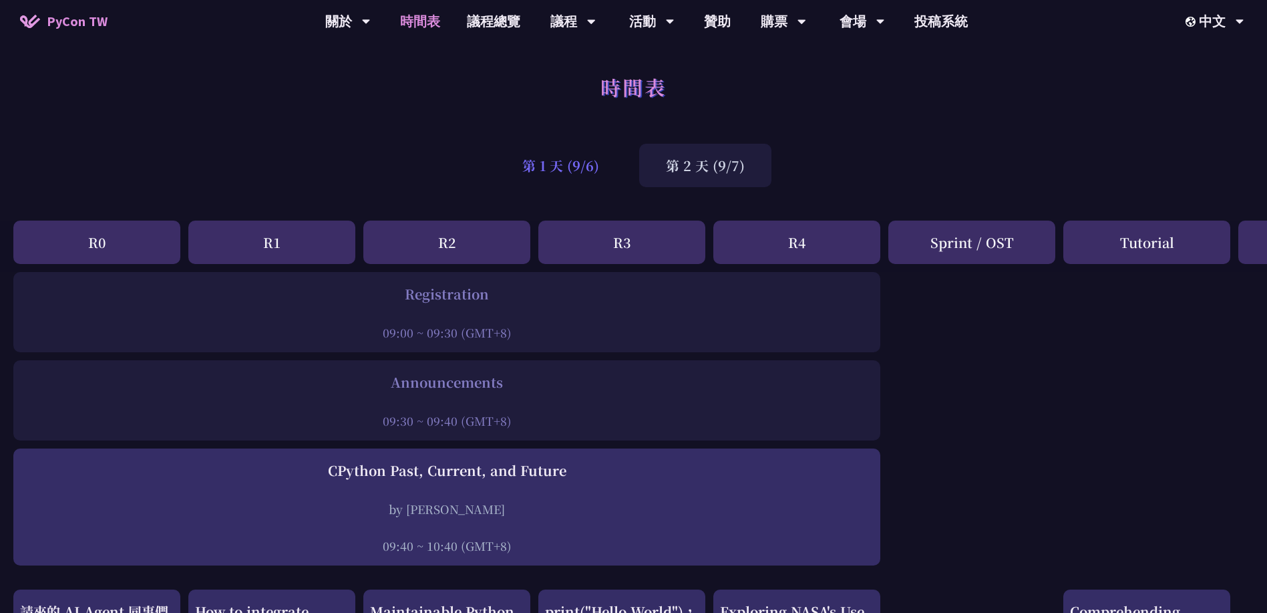
click at [585, 172] on div "第 1 天 (9/6)" at bounding box center [561, 165] width 130 height 43
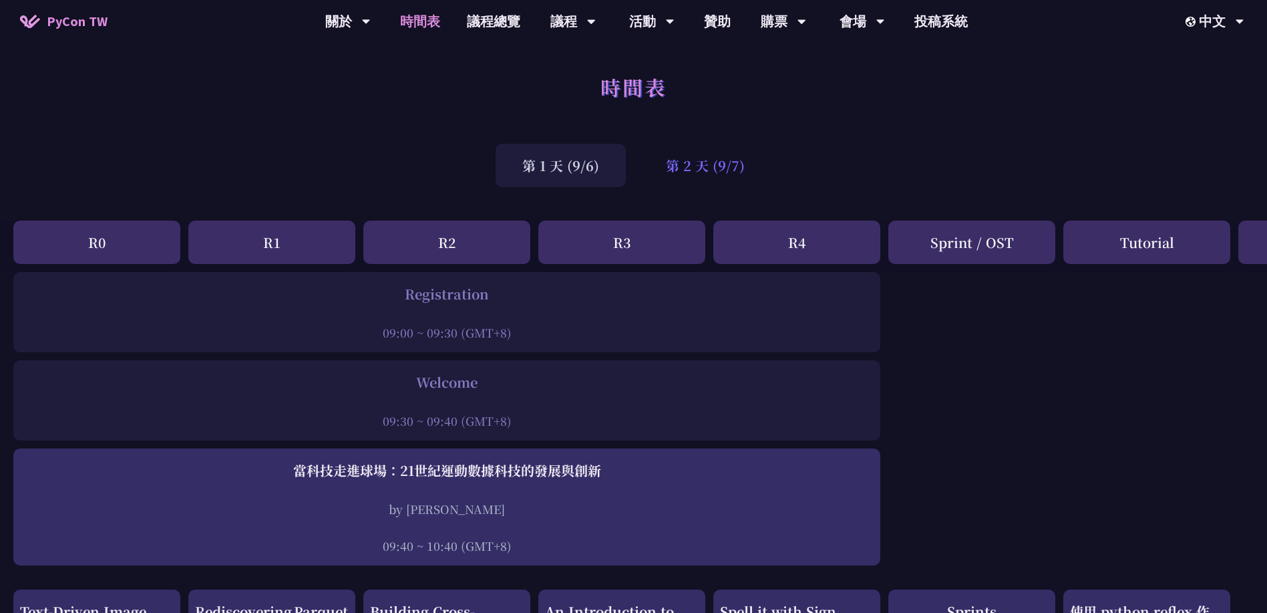
click at [687, 166] on div "第 2 天 (9/7)" at bounding box center [705, 165] width 132 height 43
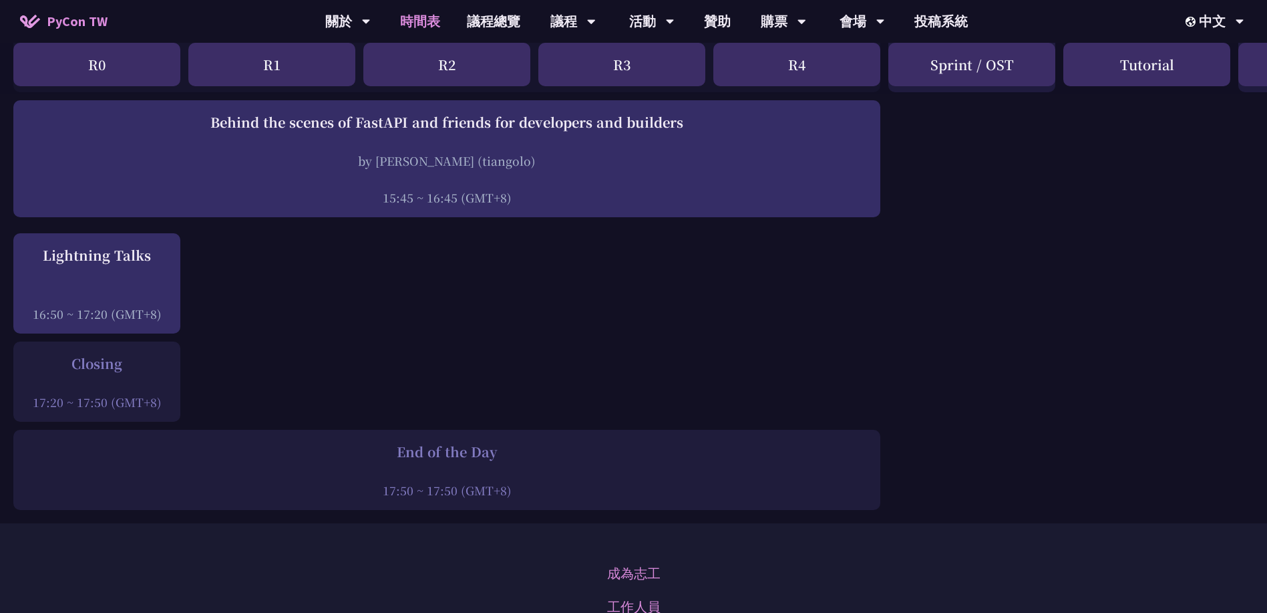
scroll to position [1670, 0]
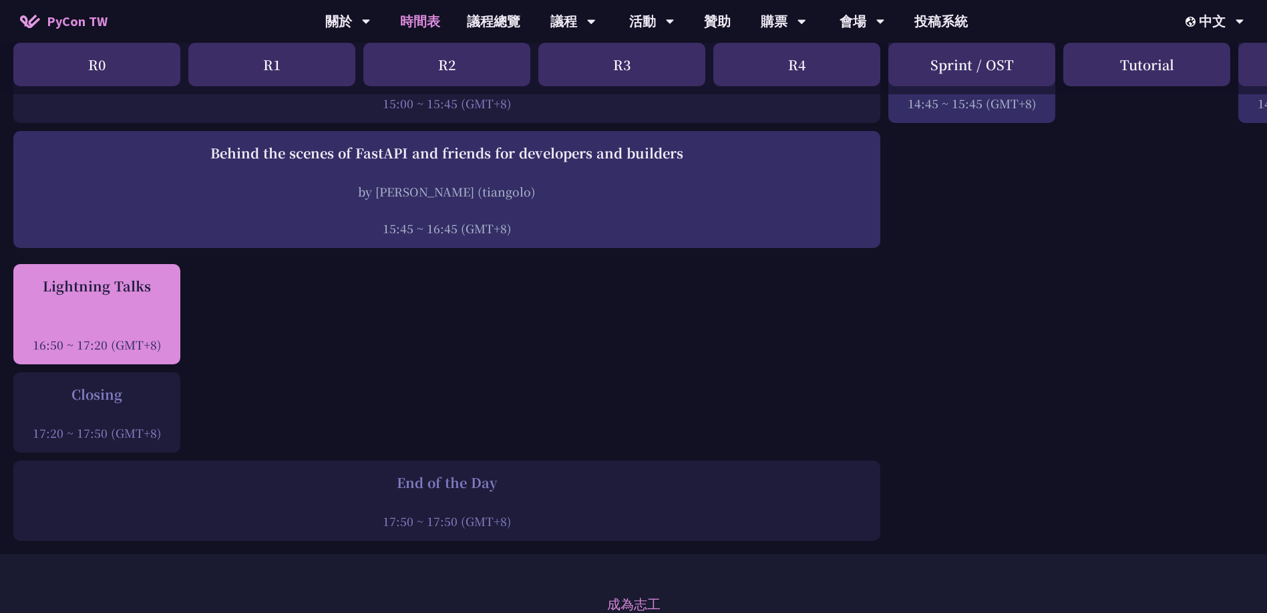
click at [131, 317] on div at bounding box center [97, 326] width 154 height 20
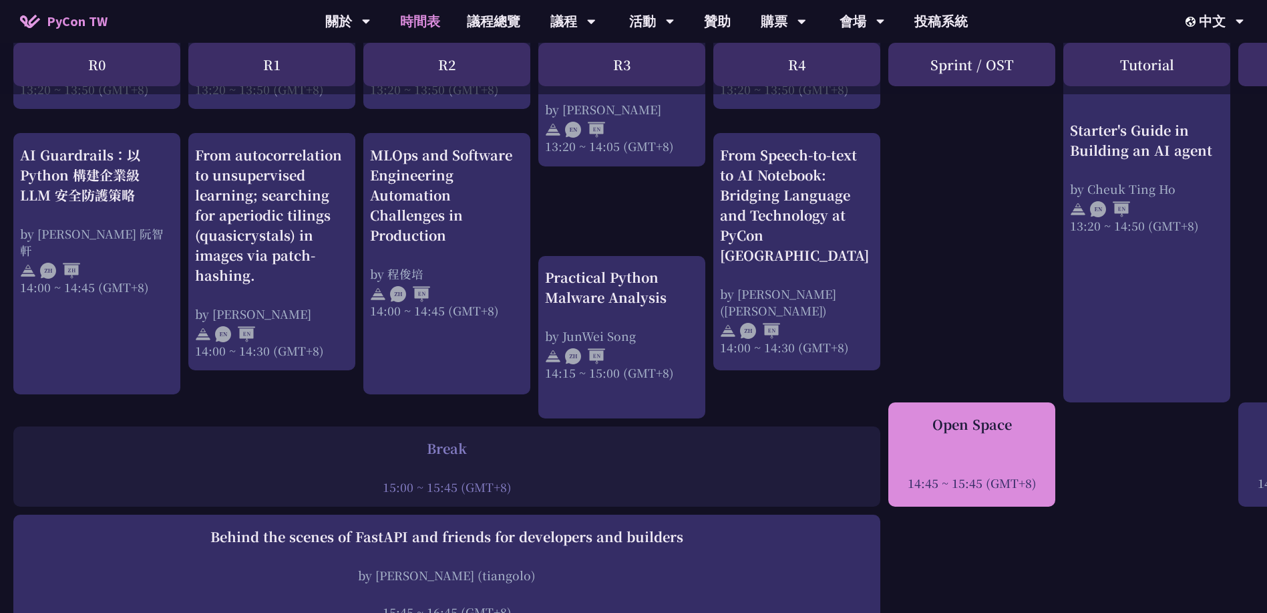
scroll to position [1403, 0]
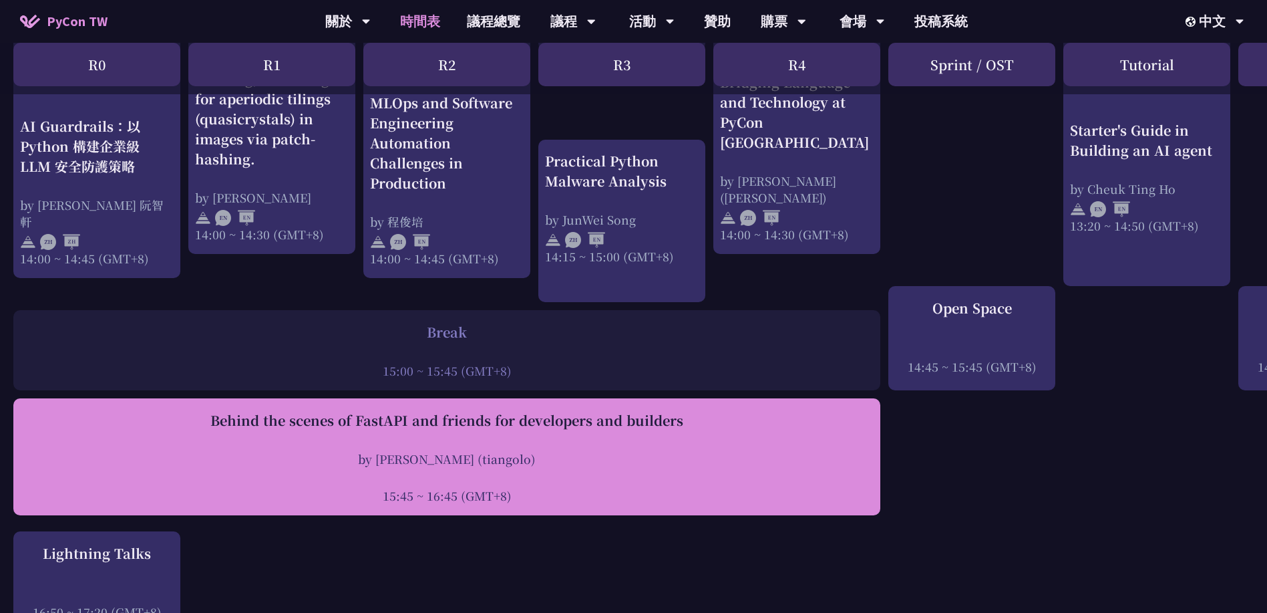
click at [709, 442] on div "Behind the scenes of FastAPI and friends for developers and builders by [PERSON…" at bounding box center [447, 457] width 854 height 94
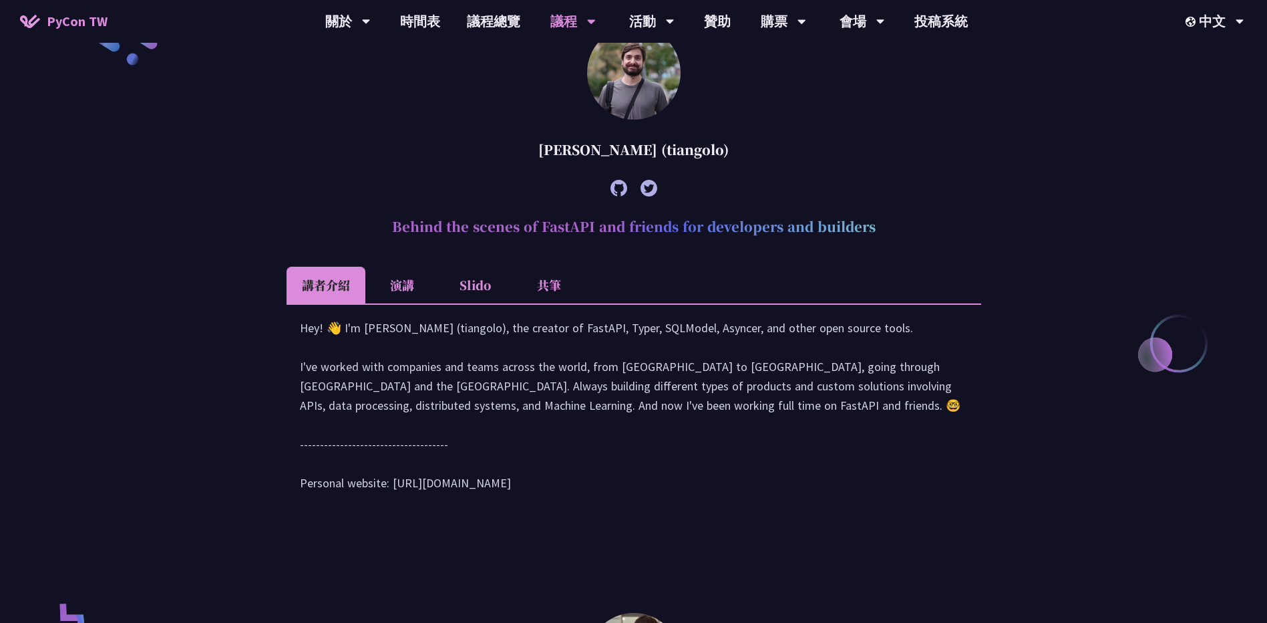
scroll to position [422, 0]
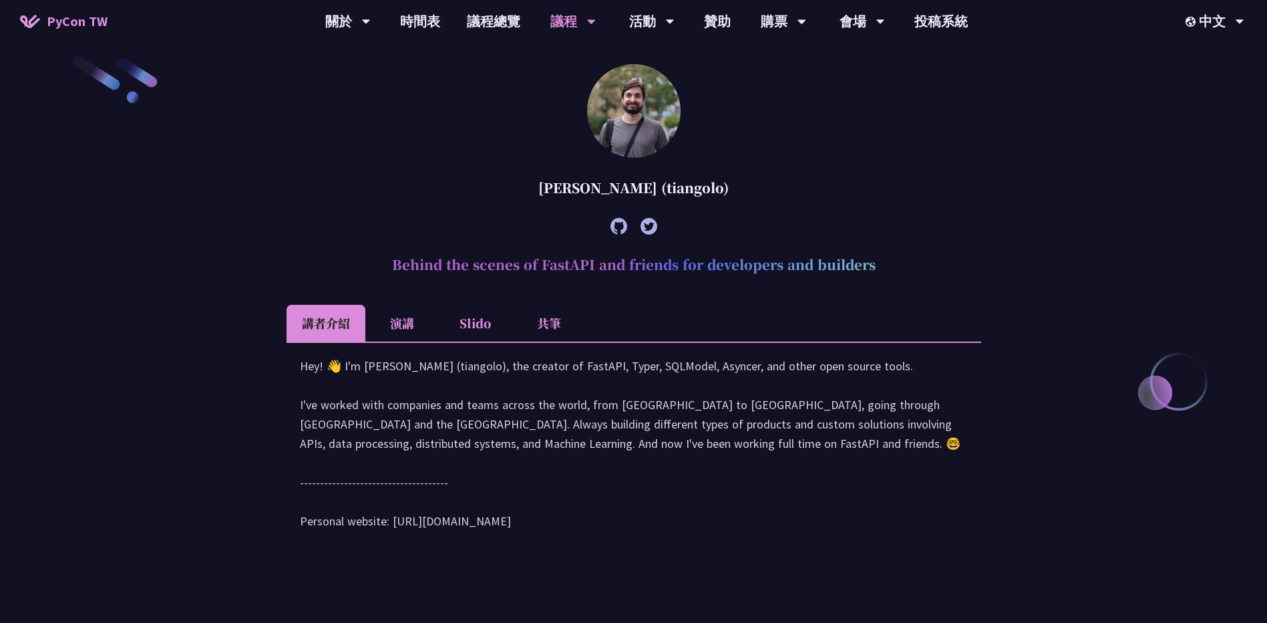
click at [389, 263] on h2 "Behind the scenes of FastAPI and friends for developers and builders" at bounding box center [634, 265] width 695 height 40
click at [726, 306] on ul "講者介紹 演講 Slido 共筆" at bounding box center [634, 323] width 695 height 37
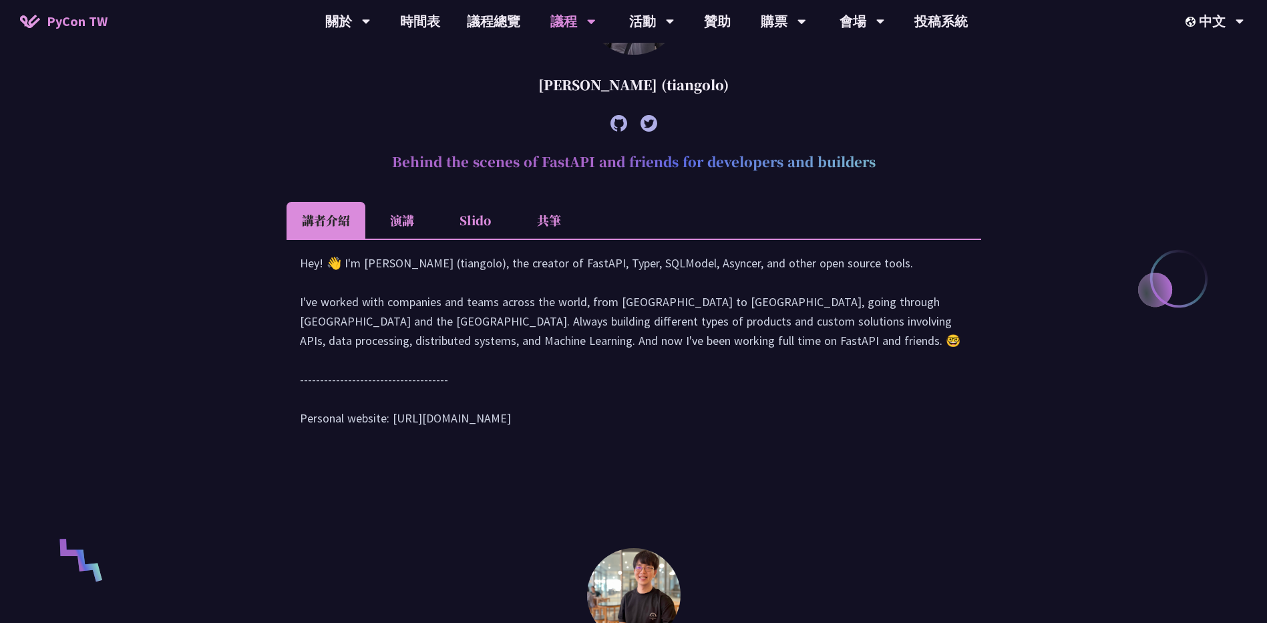
scroll to position [555, 0]
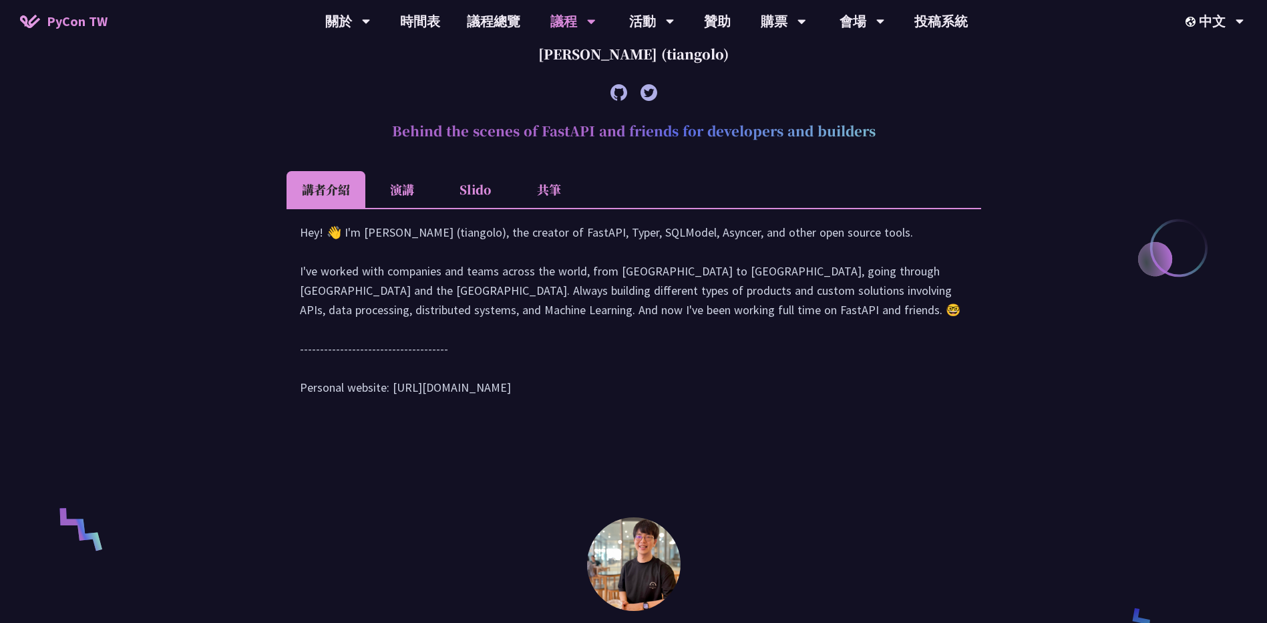
drag, startPoint x: 769, startPoint y: 132, endPoint x: 870, endPoint y: 143, distance: 101.4
click at [870, 143] on h2 "Behind the scenes of FastAPI and friends for developers and builders" at bounding box center [634, 131] width 695 height 40
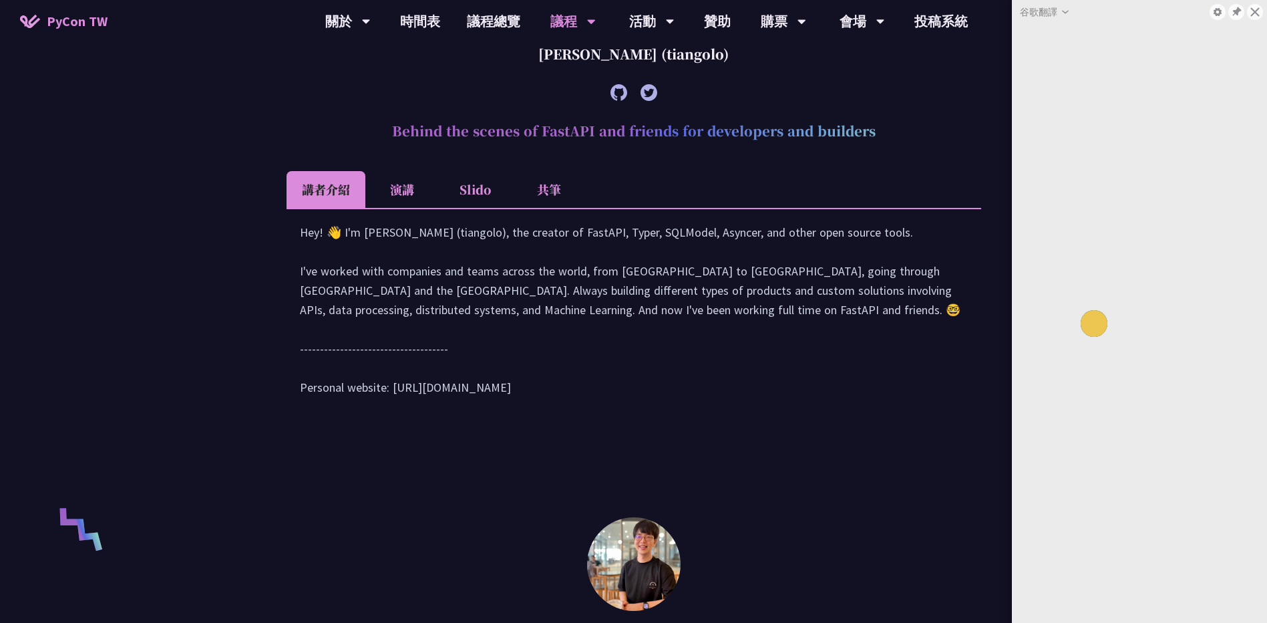
drag, startPoint x: 870, startPoint y: 143, endPoint x: 770, endPoint y: 204, distance: 117.6
click at [803, 191] on ul "講者介紹 演講 Slido 共筆" at bounding box center [634, 189] width 695 height 37
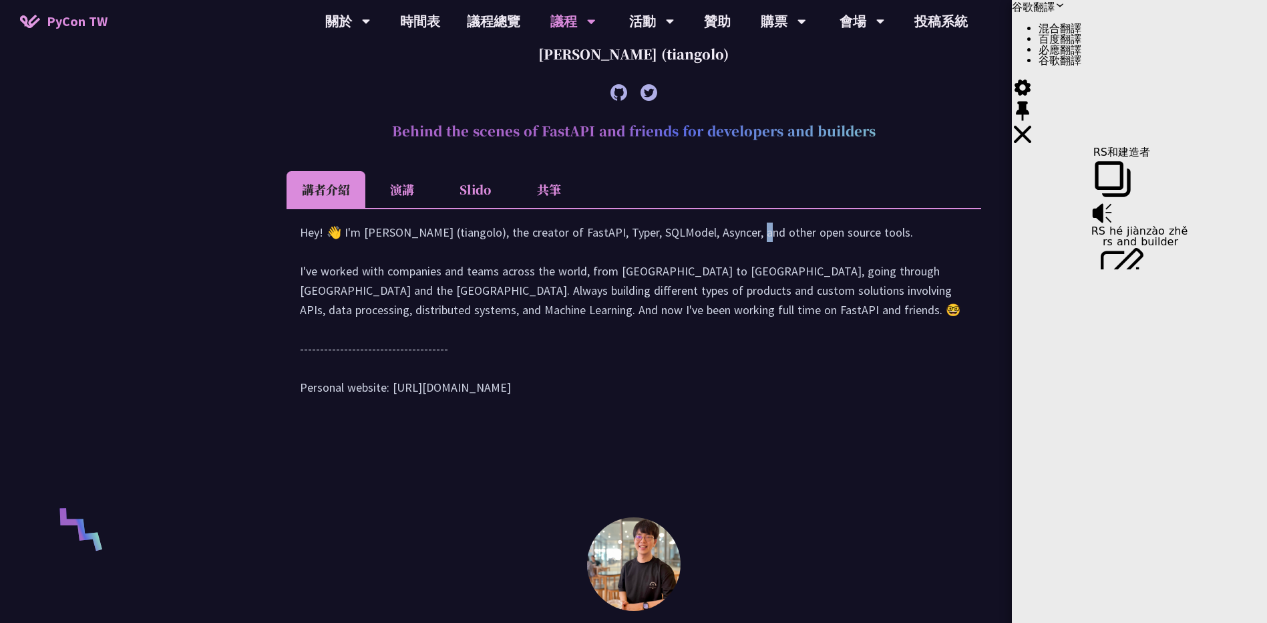
drag, startPoint x: 622, startPoint y: 255, endPoint x: 689, endPoint y: 252, distance: 67.5
click at [689, 252] on div "Hey! 👋 I'm [PERSON_NAME] (tiangolo), the creator of FastAPI, Typer, SQLModel, A…" at bounding box center [634, 316] width 668 height 188
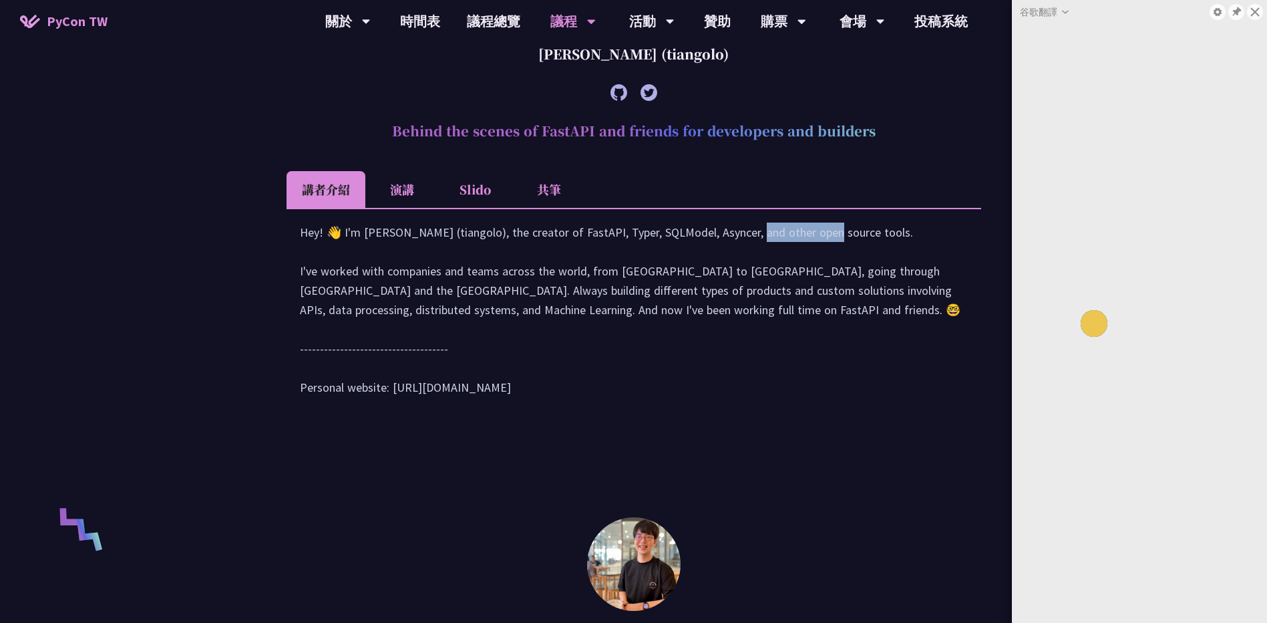
drag, startPoint x: 689, startPoint y: 252, endPoint x: 674, endPoint y: 313, distance: 62.7
click at [671, 313] on div "Hey! 👋 I'm [PERSON_NAME] (tiangolo), the creator of FastAPI, Typer, SQLModel, A…" at bounding box center [634, 316] width 668 height 188
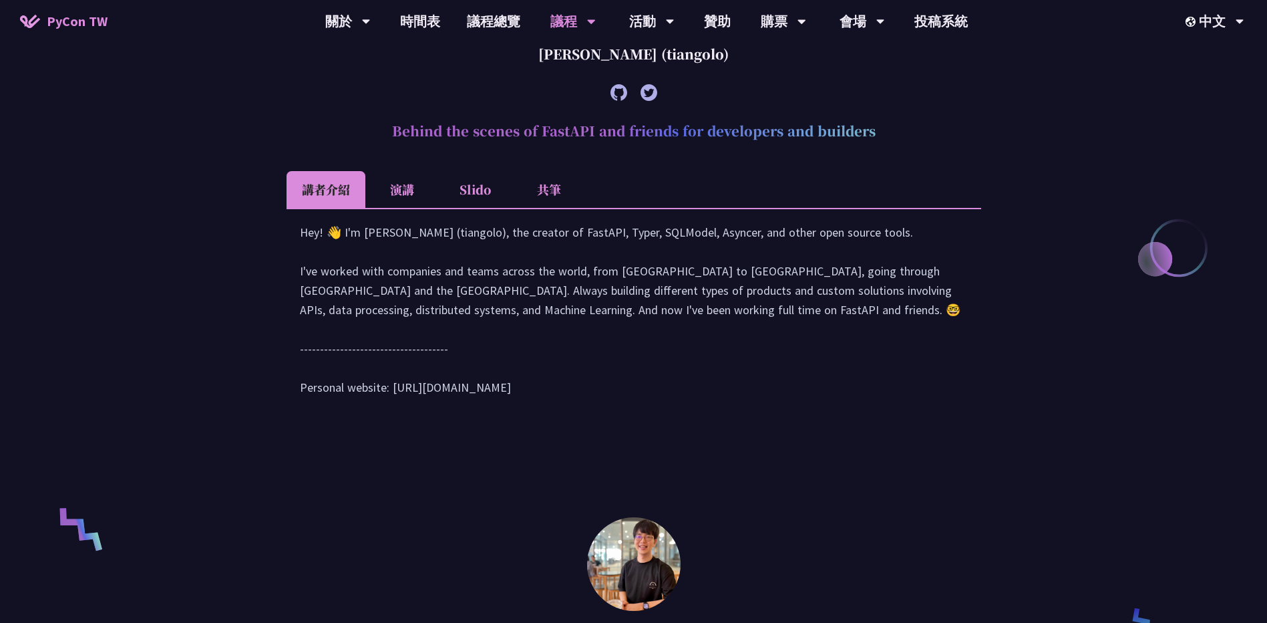
click at [738, 360] on div "Hey! 👋 I'm [PERSON_NAME] (tiangolo), the creator of FastAPI, Typer, SQLModel, A…" at bounding box center [634, 316] width 668 height 188
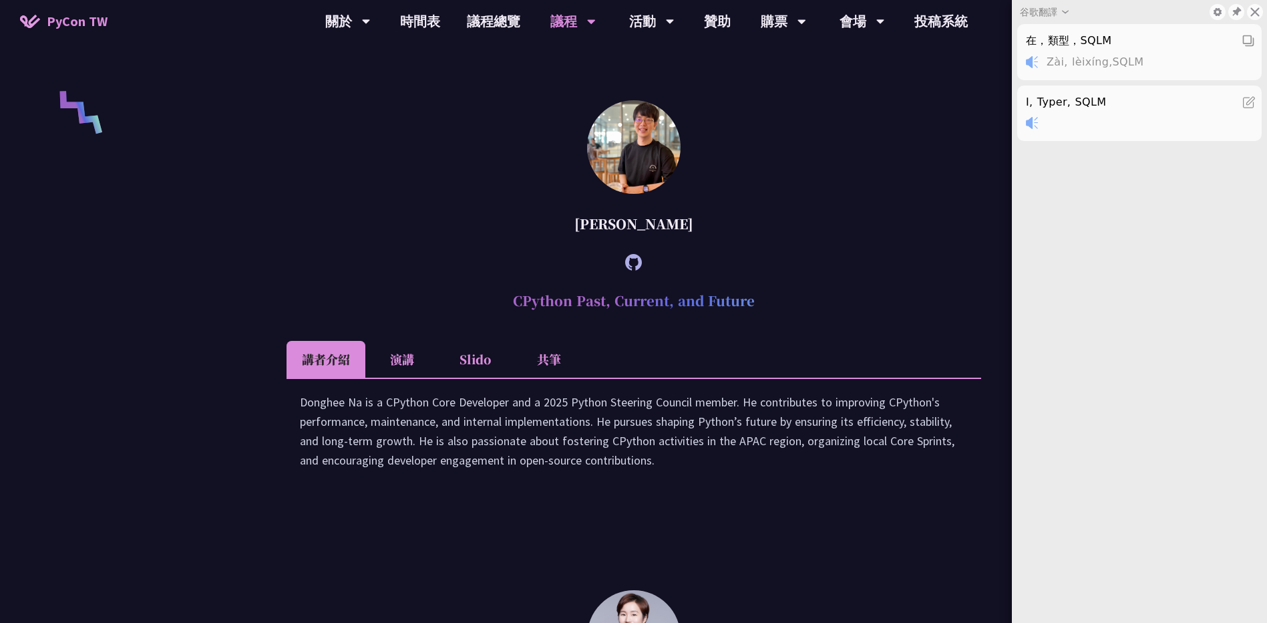
scroll to position [756, 0]
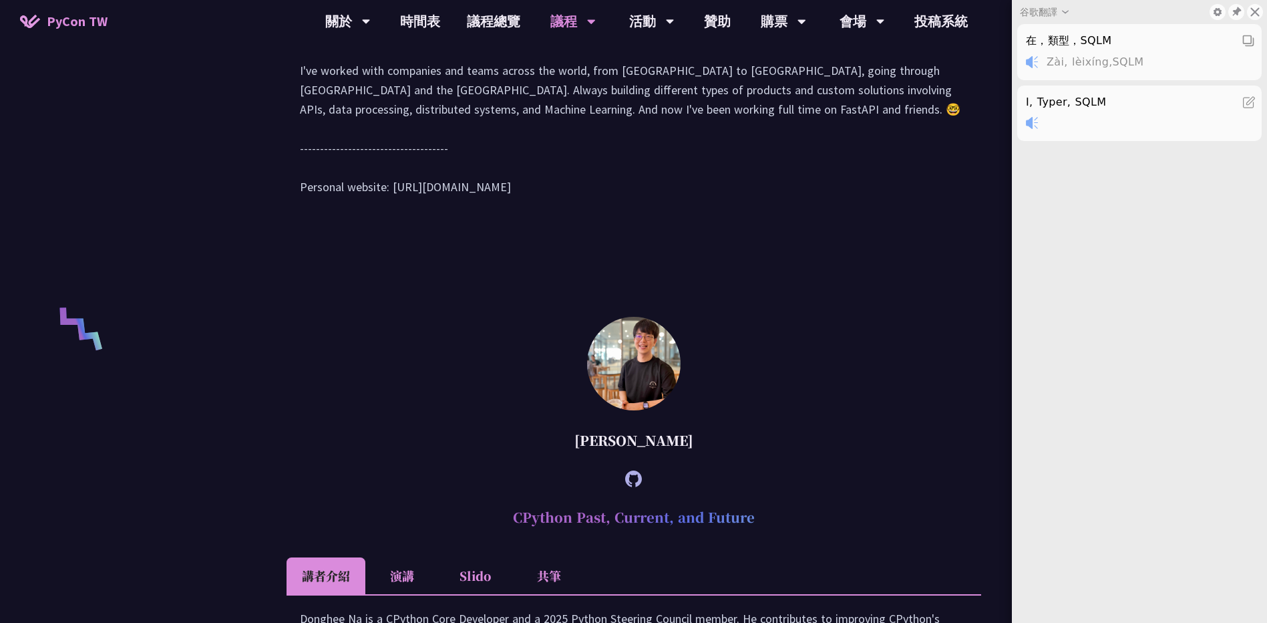
click at [744, 257] on div "[PERSON_NAME] (tiangolo) Behind the scenes of FastAPI and friends for developer…" at bounding box center [634, 624] width 695 height 1942
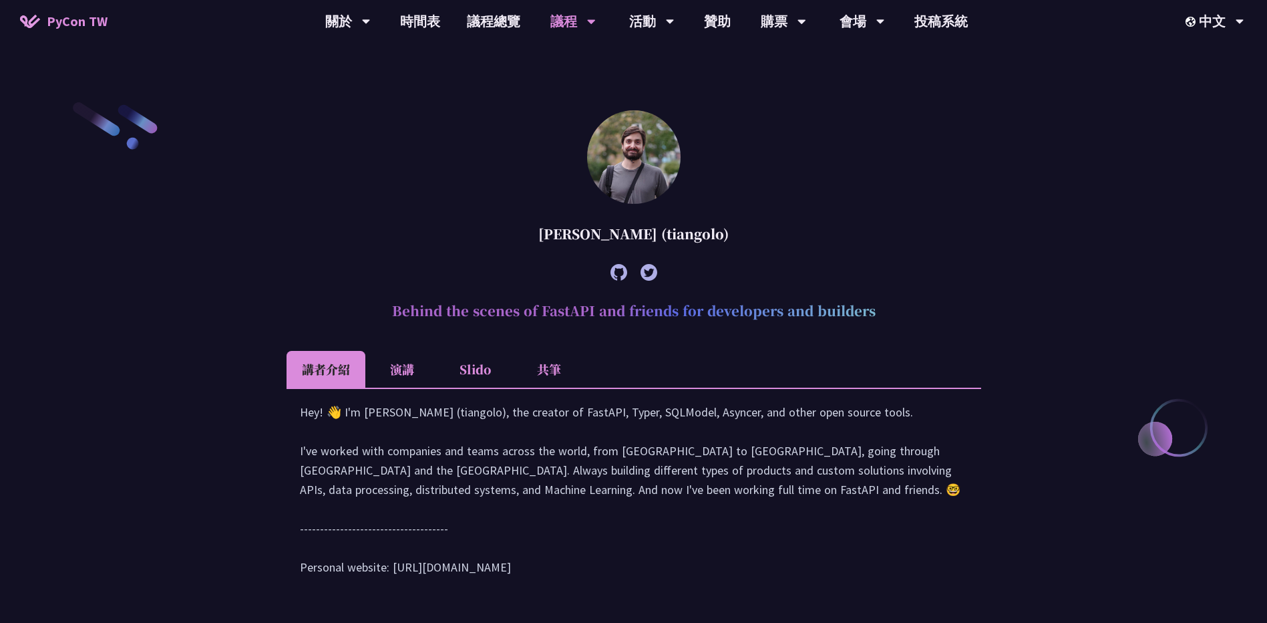
scroll to position [389, 0]
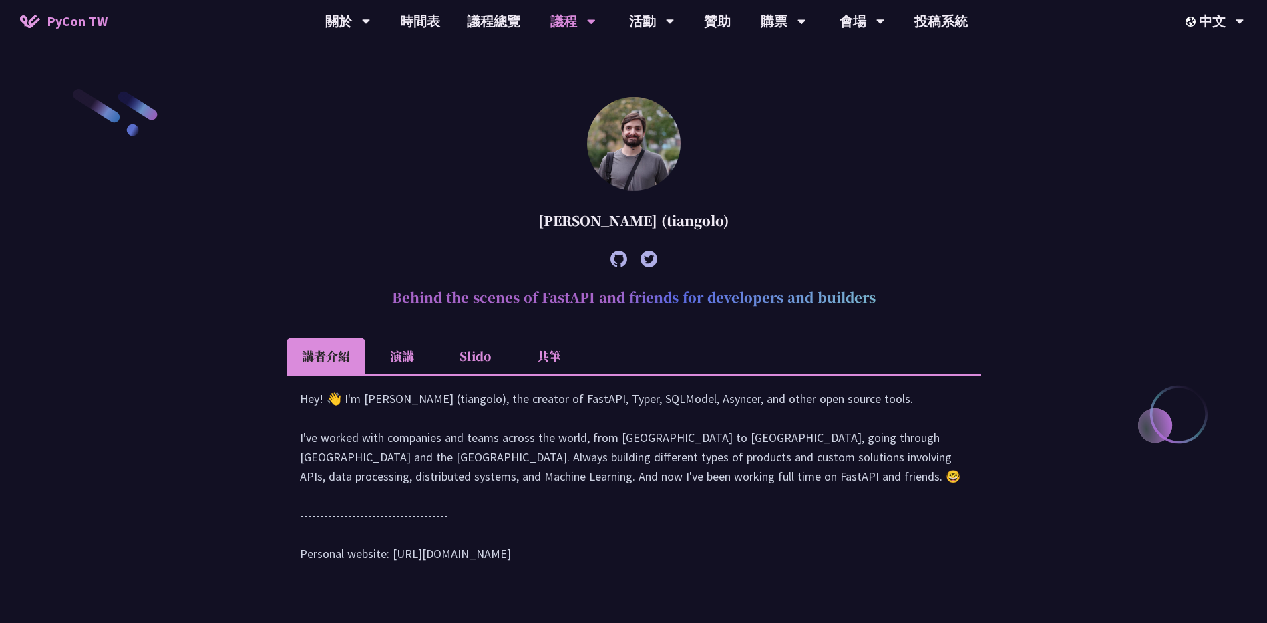
click at [526, 363] on li "共筆" at bounding box center [548, 355] width 73 height 37
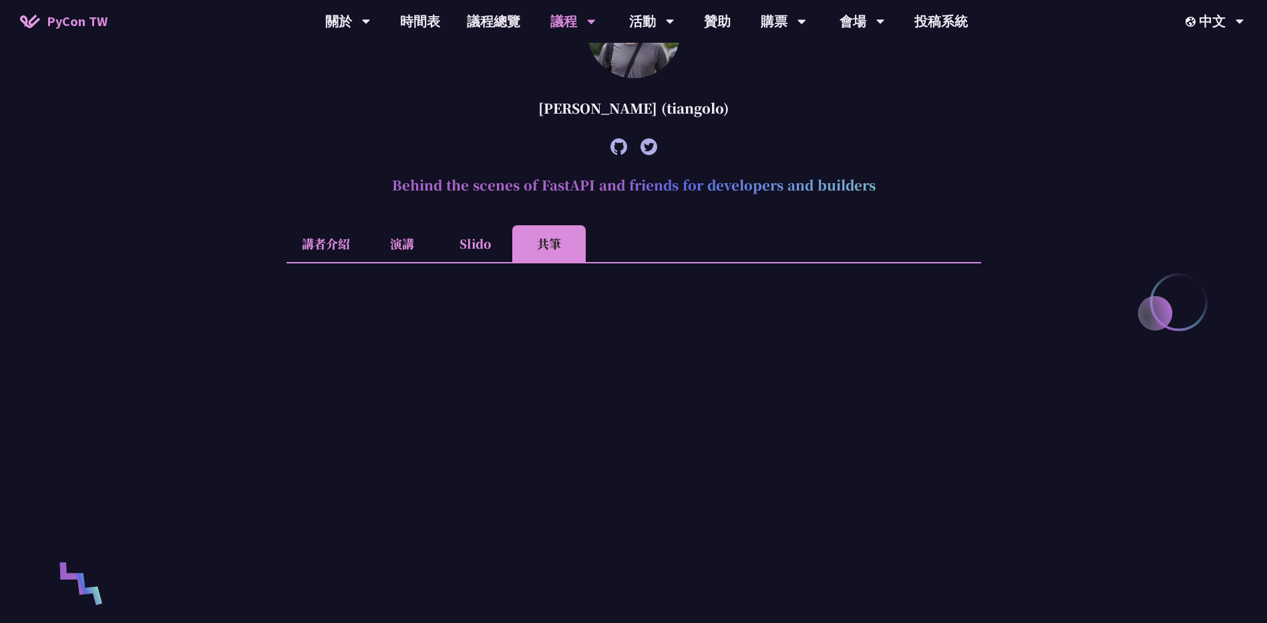
scroll to position [589, 0]
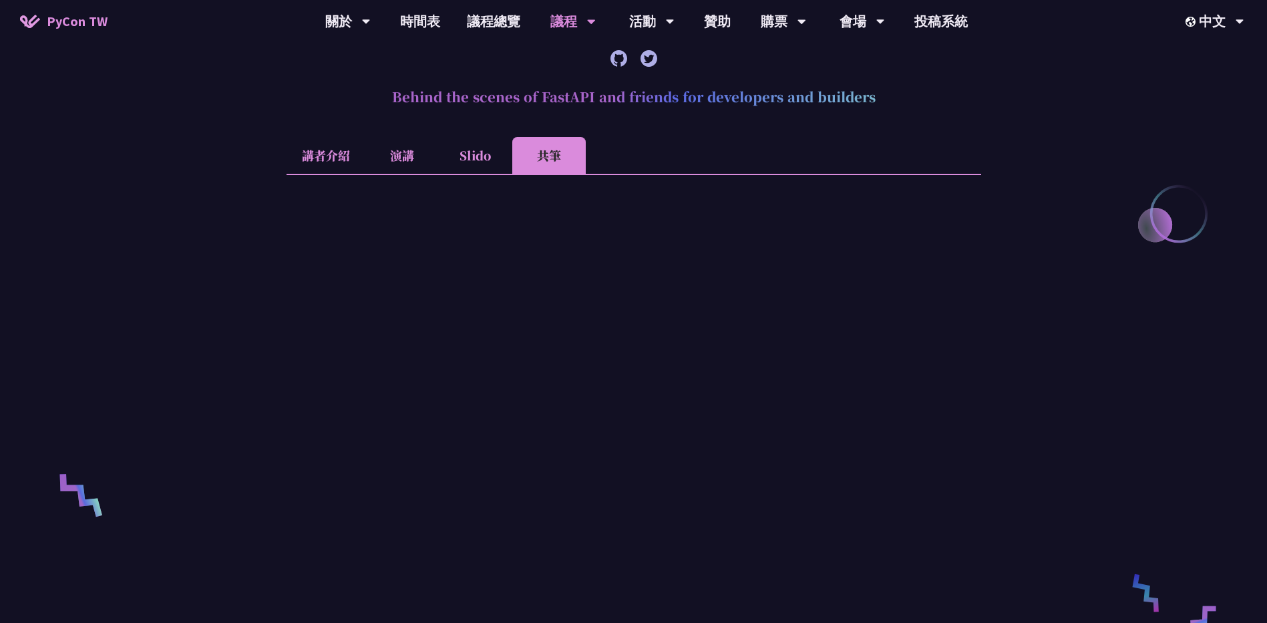
click at [484, 160] on li "Slido" at bounding box center [475, 155] width 73 height 37
click at [398, 160] on li "演講" at bounding box center [401, 155] width 73 height 37
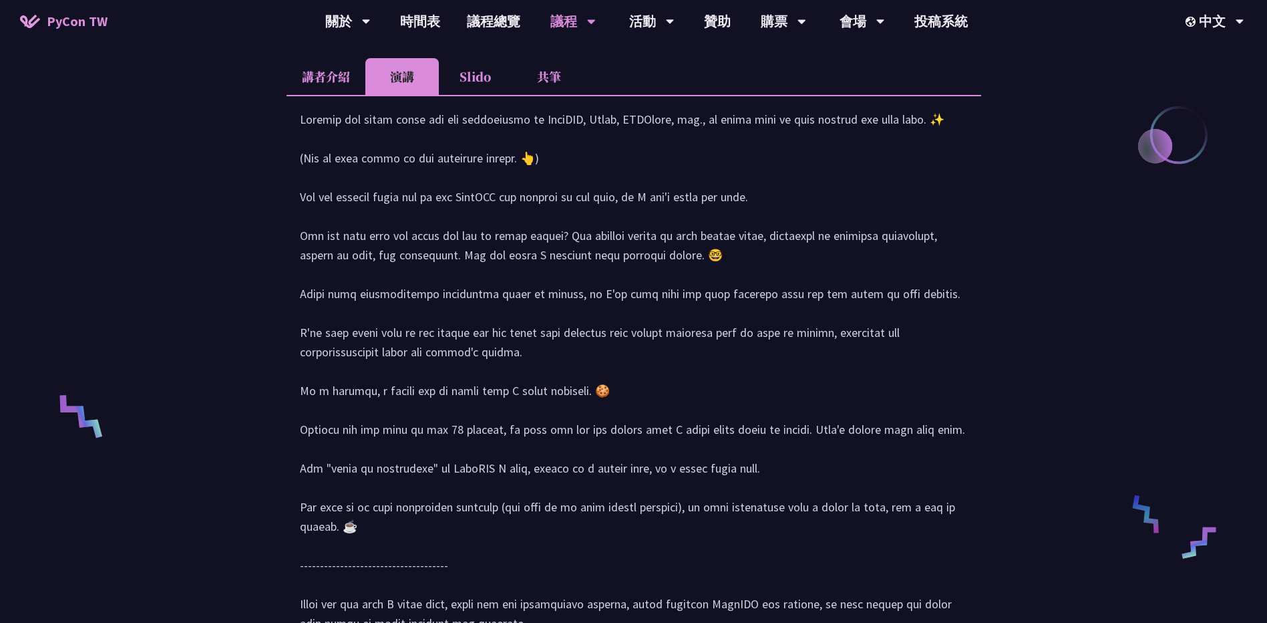
scroll to position [522, 0]
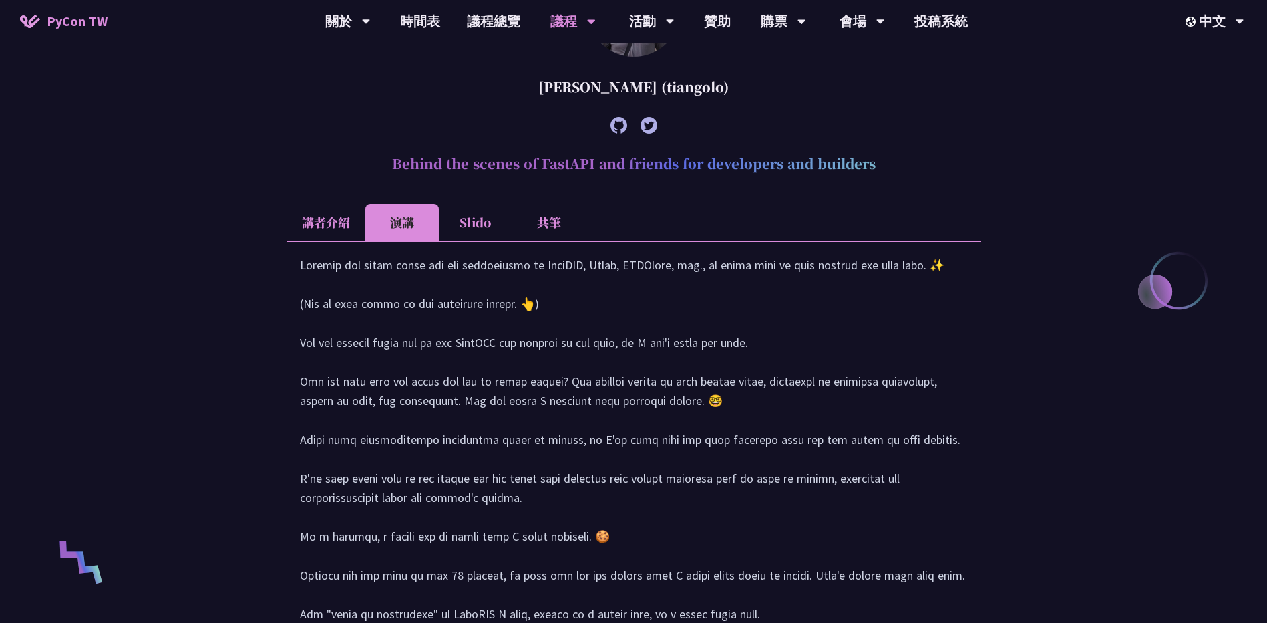
click at [322, 219] on li "講者介紹" at bounding box center [326, 222] width 79 height 37
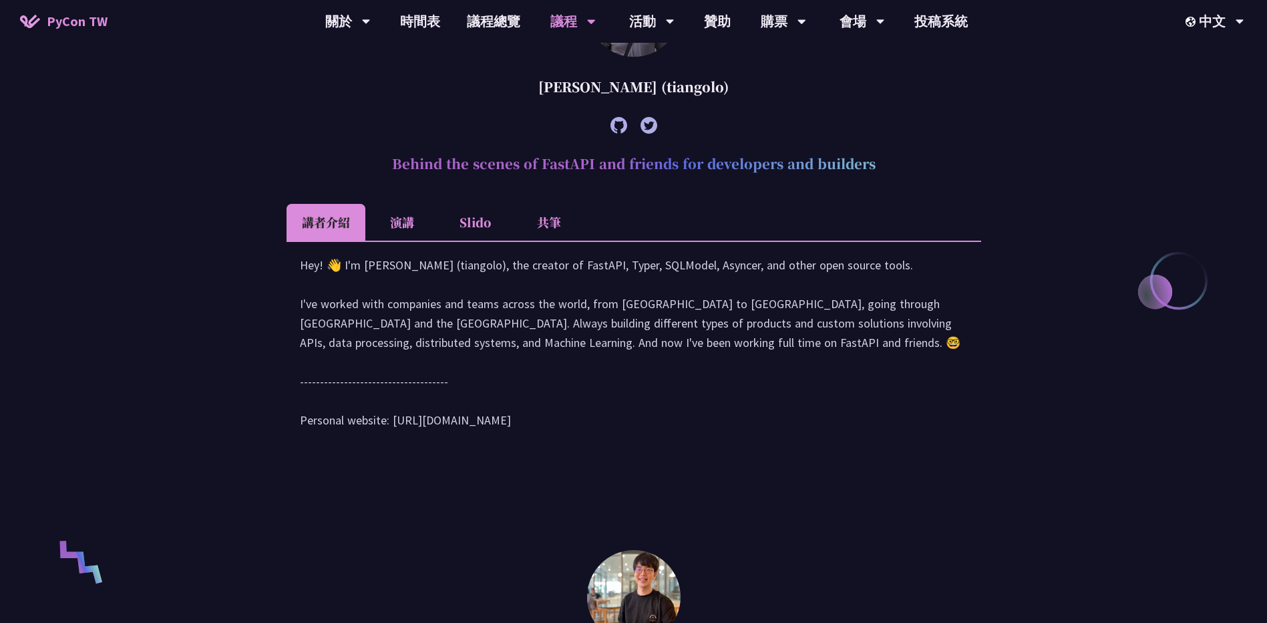
click at [396, 228] on li "演講" at bounding box center [401, 222] width 73 height 37
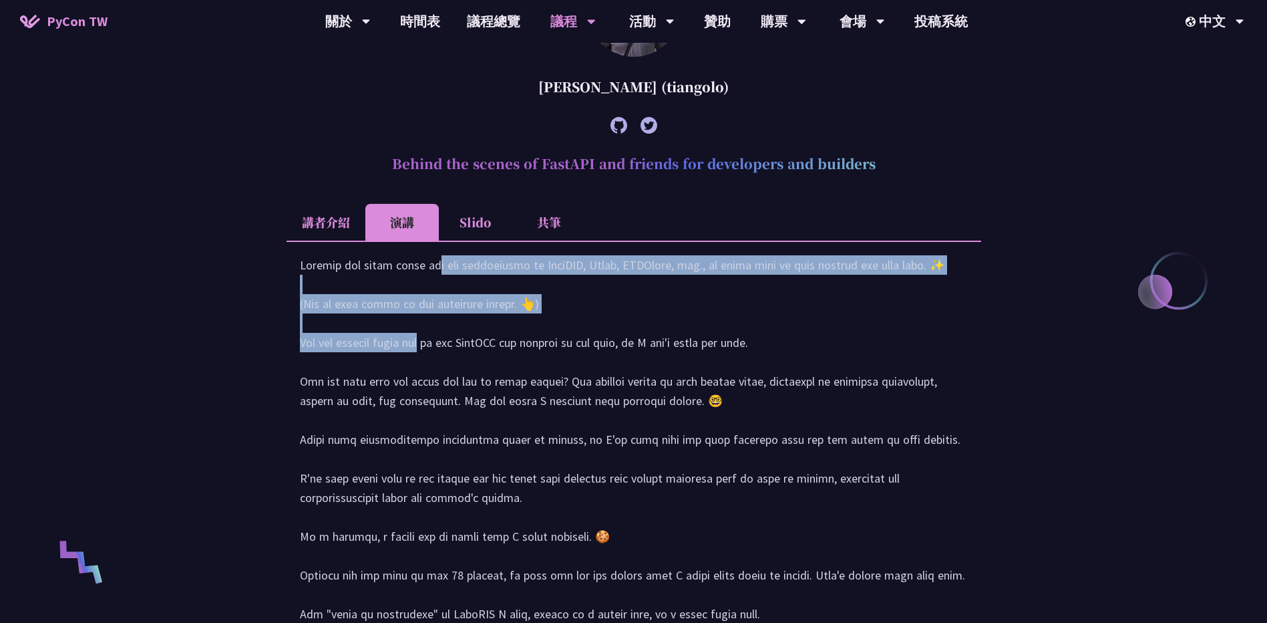
drag, startPoint x: 305, startPoint y: 282, endPoint x: 405, endPoint y: 332, distance: 111.4
click at [405, 332] on div at bounding box center [634, 523] width 668 height 536
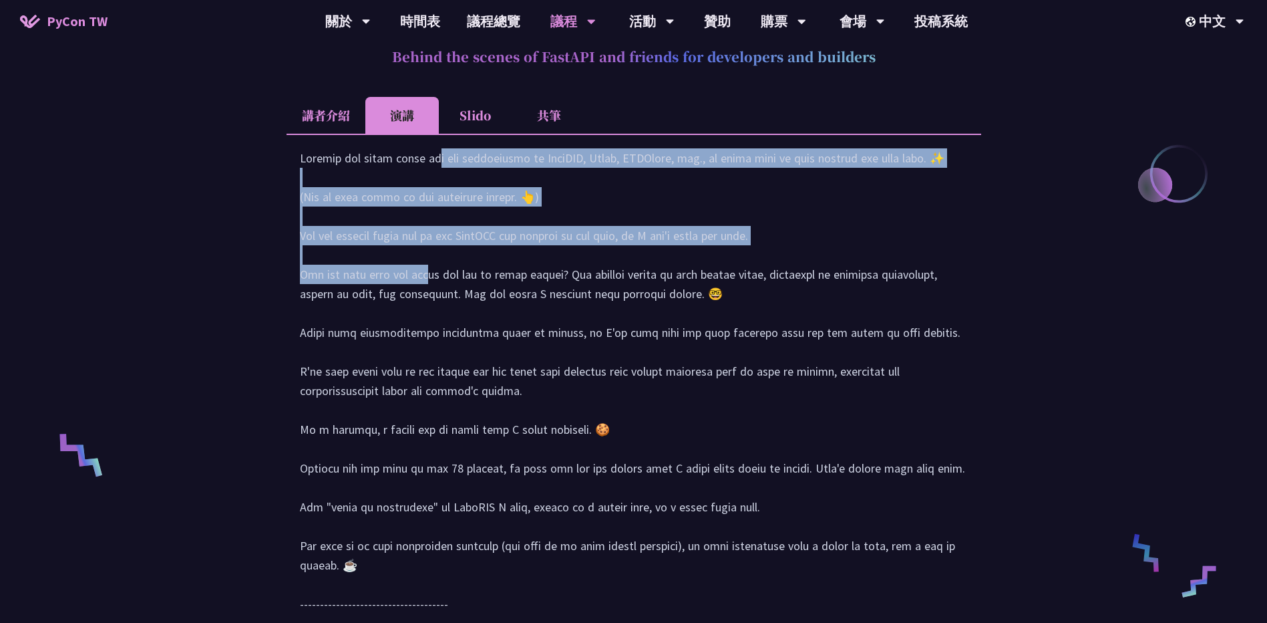
scroll to position [656, 0]
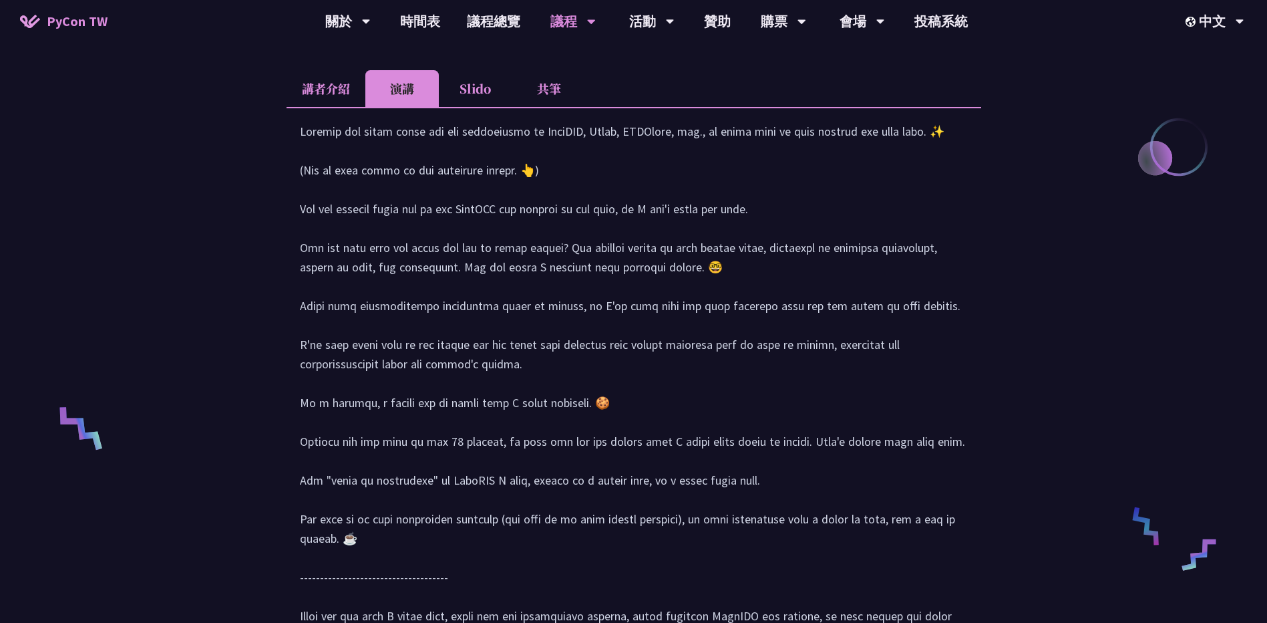
click at [404, 333] on div at bounding box center [634, 390] width 668 height 536
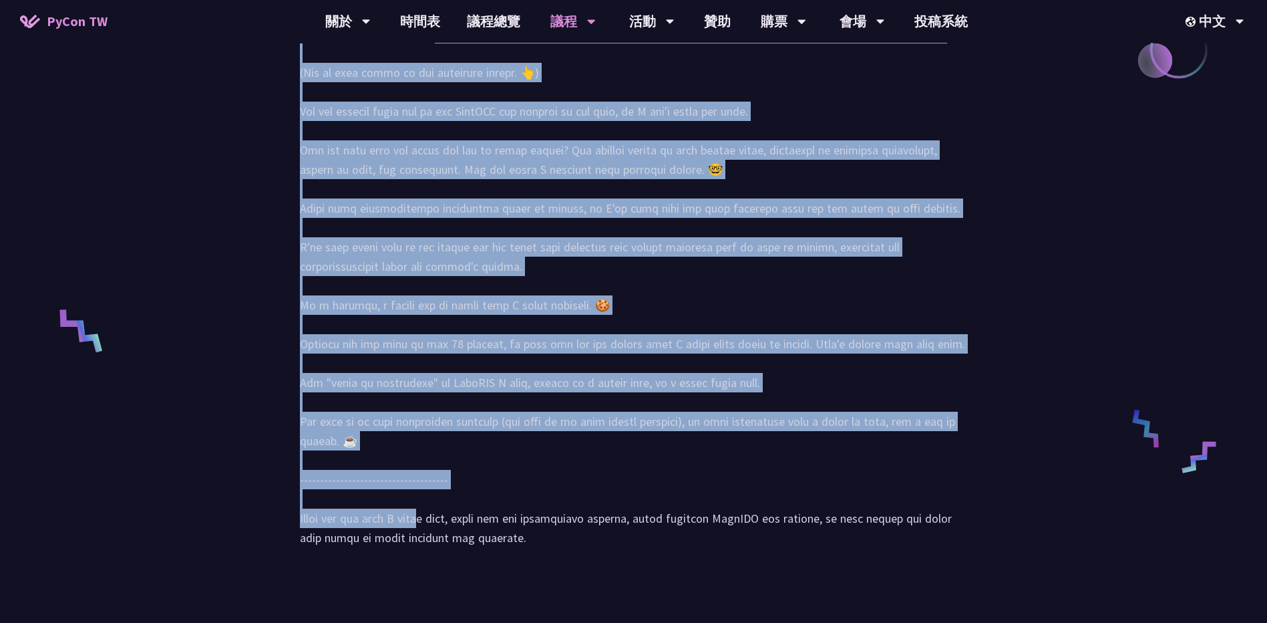
scroll to position [856, 0]
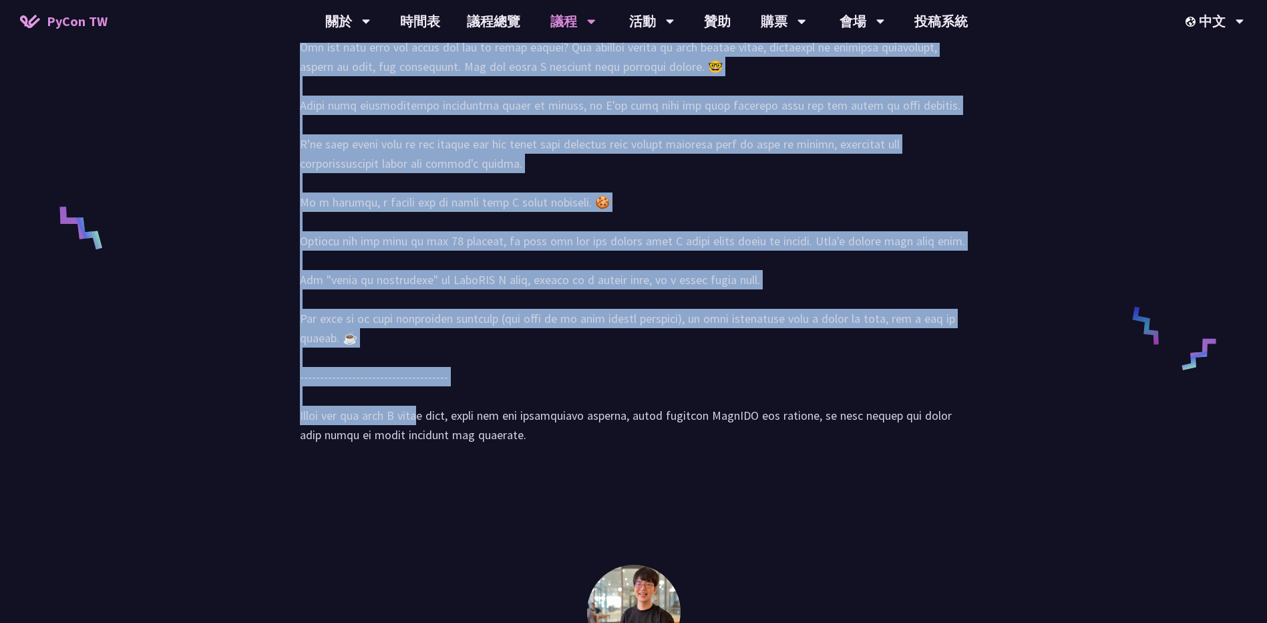
drag, startPoint x: 295, startPoint y: 153, endPoint x: 526, endPoint y: 450, distance: 376.1
click at [526, 450] on div at bounding box center [634, 188] width 695 height 565
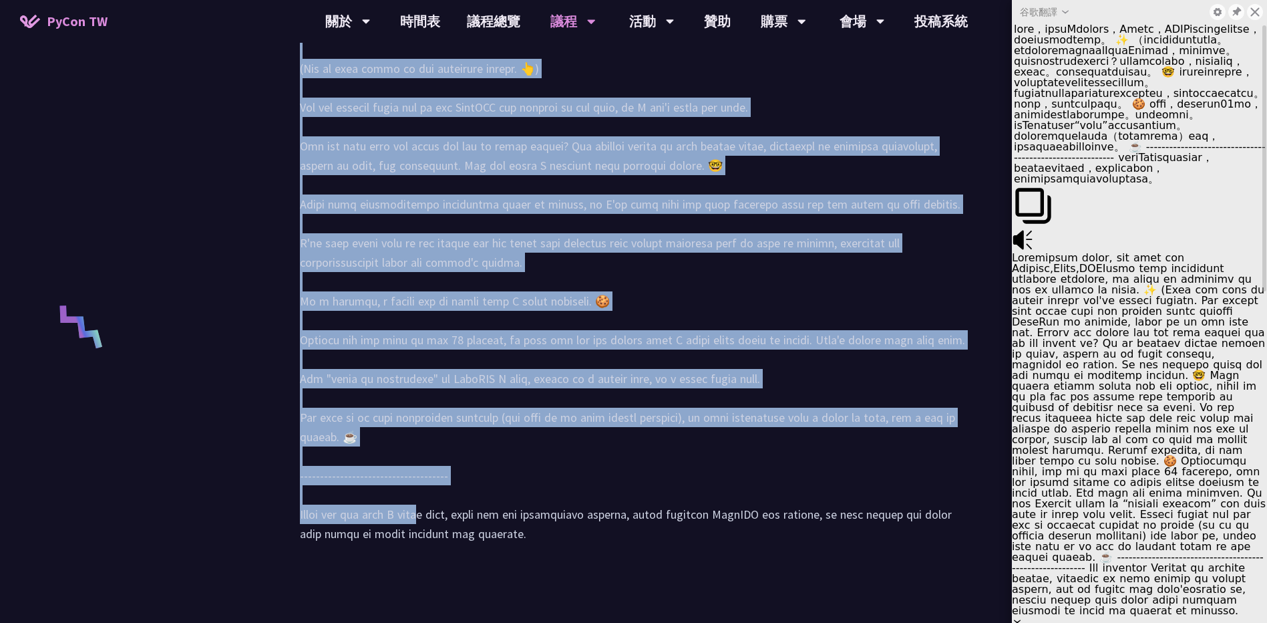
scroll to position [790, 0]
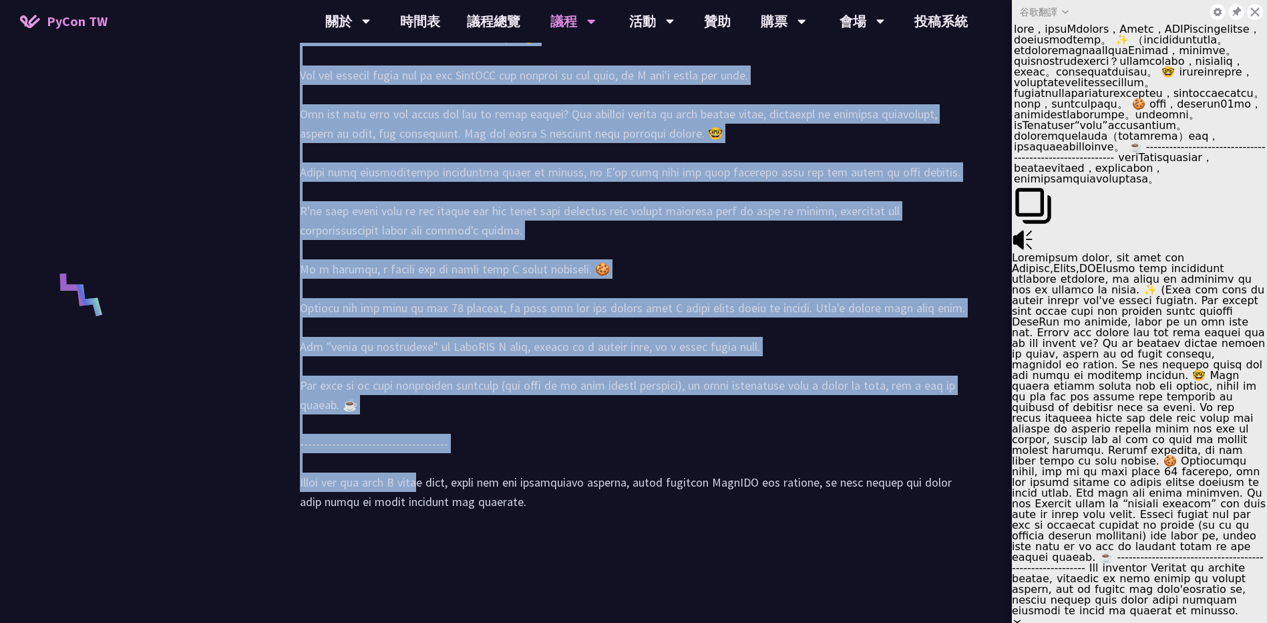
click at [648, 470] on div at bounding box center [634, 256] width 668 height 536
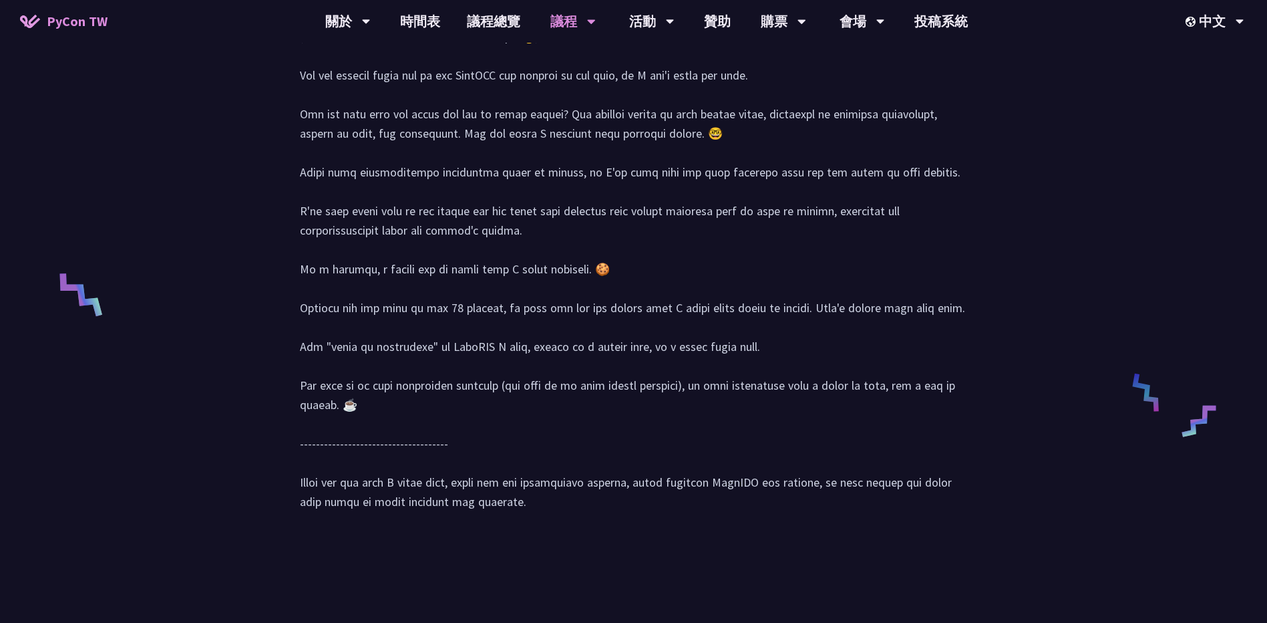
drag, startPoint x: 733, startPoint y: 396, endPoint x: 714, endPoint y: 411, distance: 24.3
click at [733, 396] on div at bounding box center [634, 256] width 668 height 536
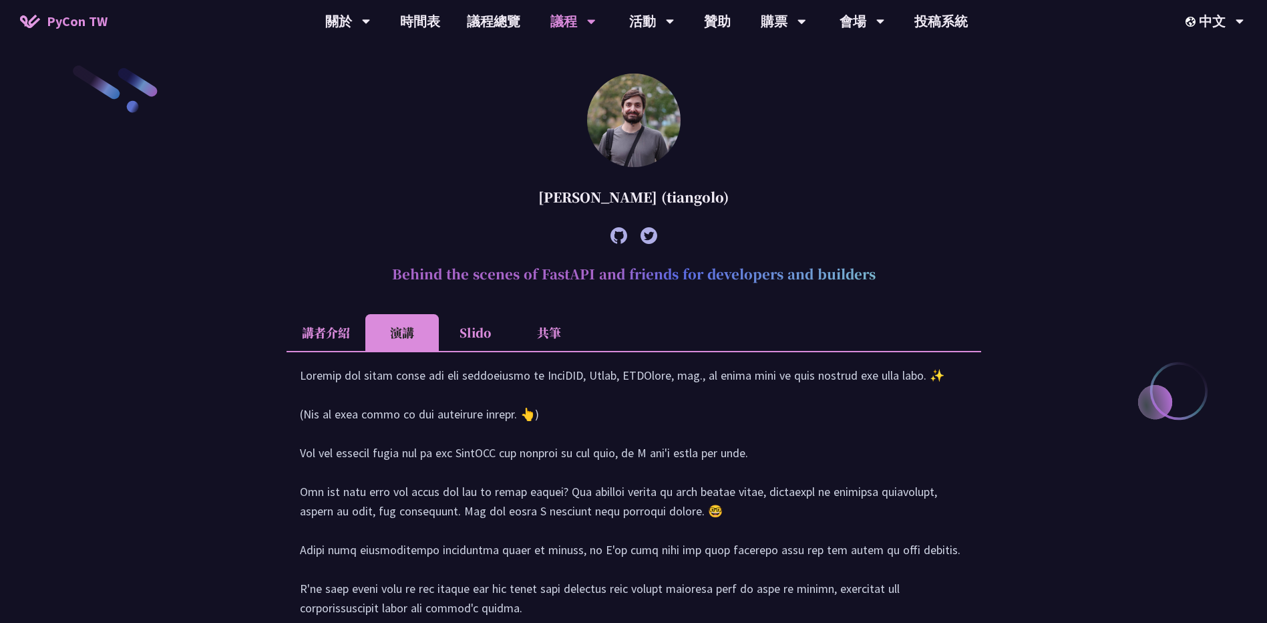
scroll to position [389, 0]
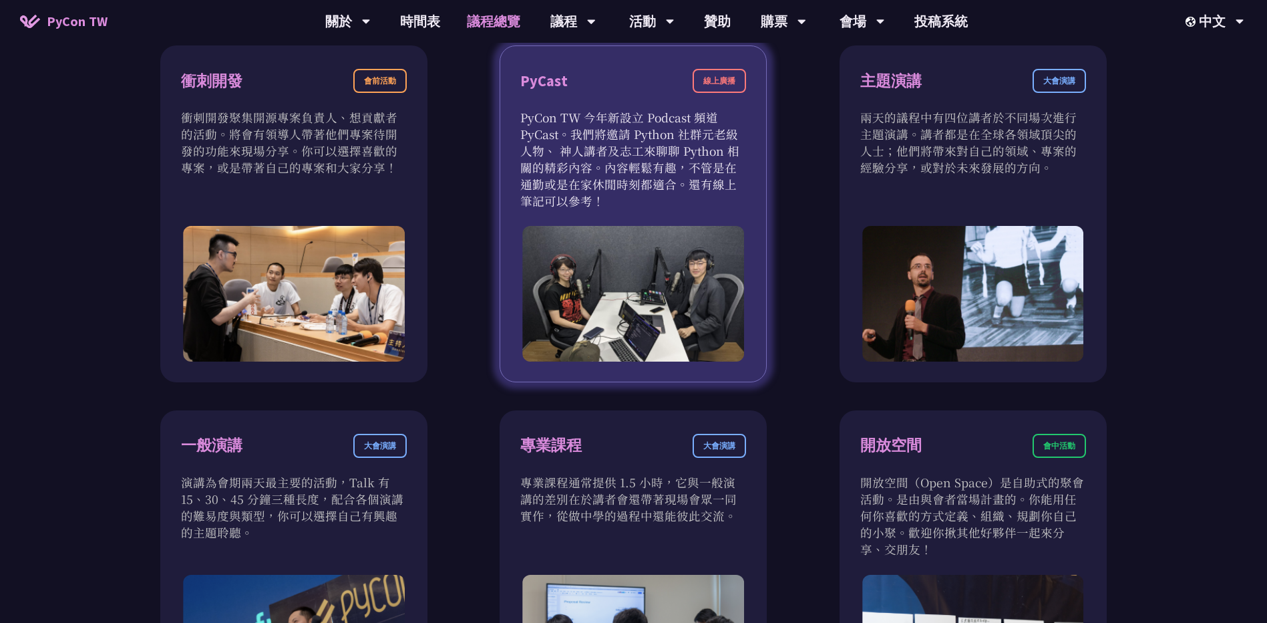
scroll to position [534, 0]
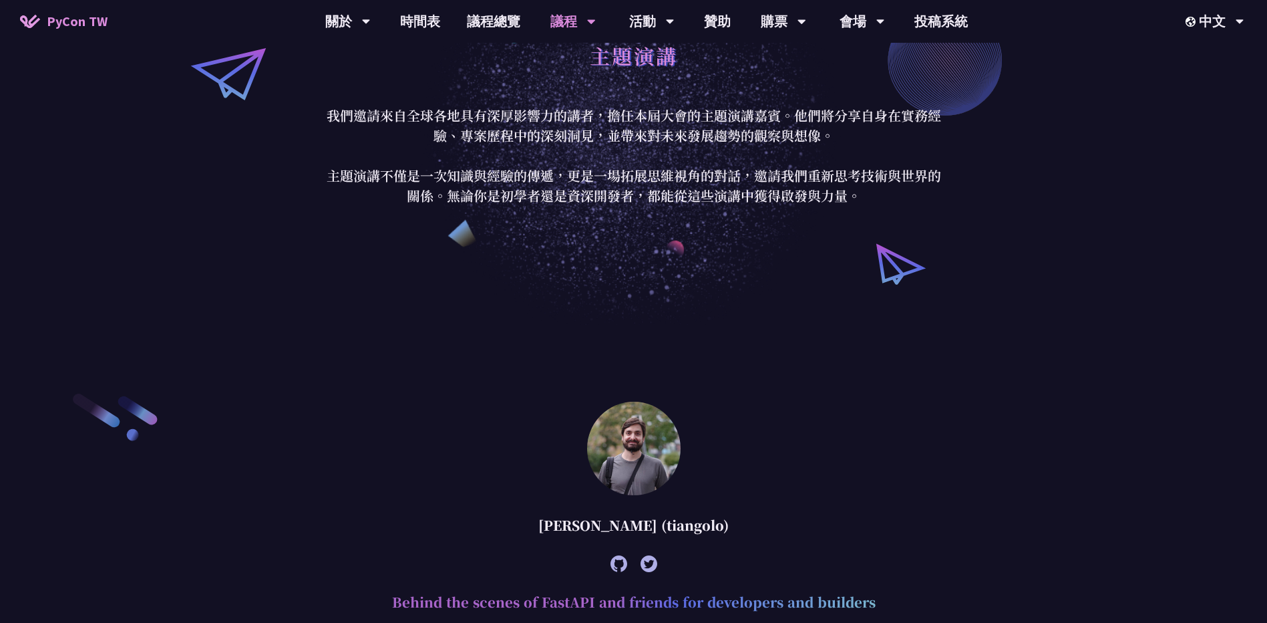
scroll to position [67, 0]
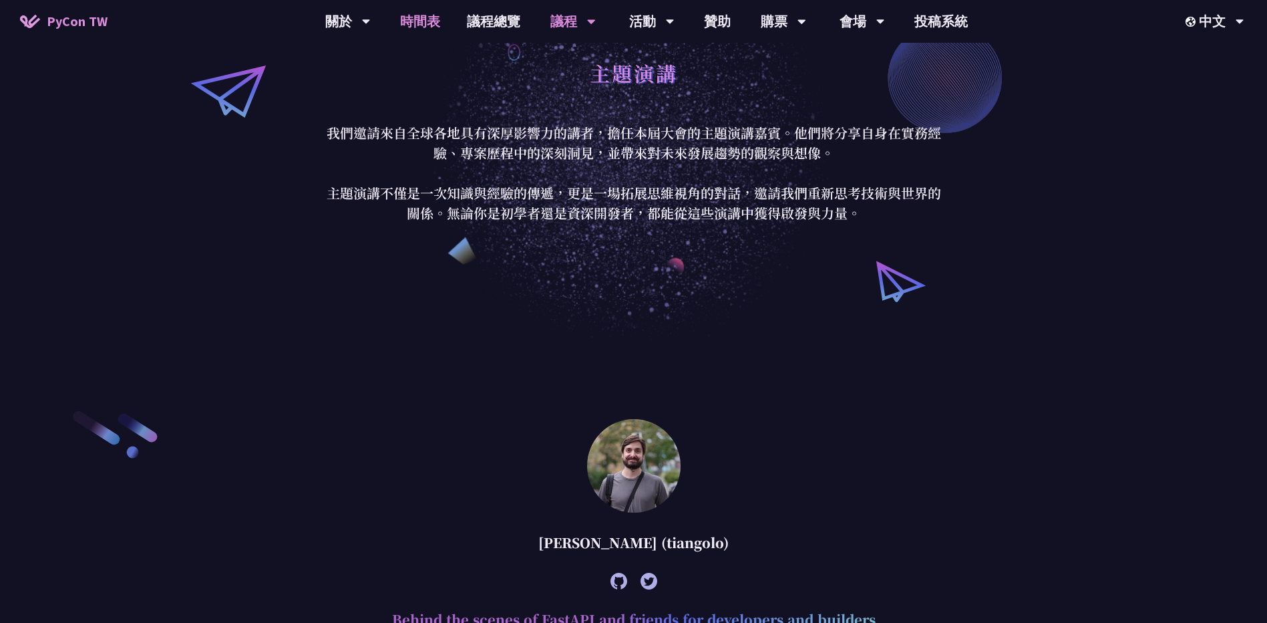
click at [431, 15] on link "時間表" at bounding box center [420, 21] width 67 height 43
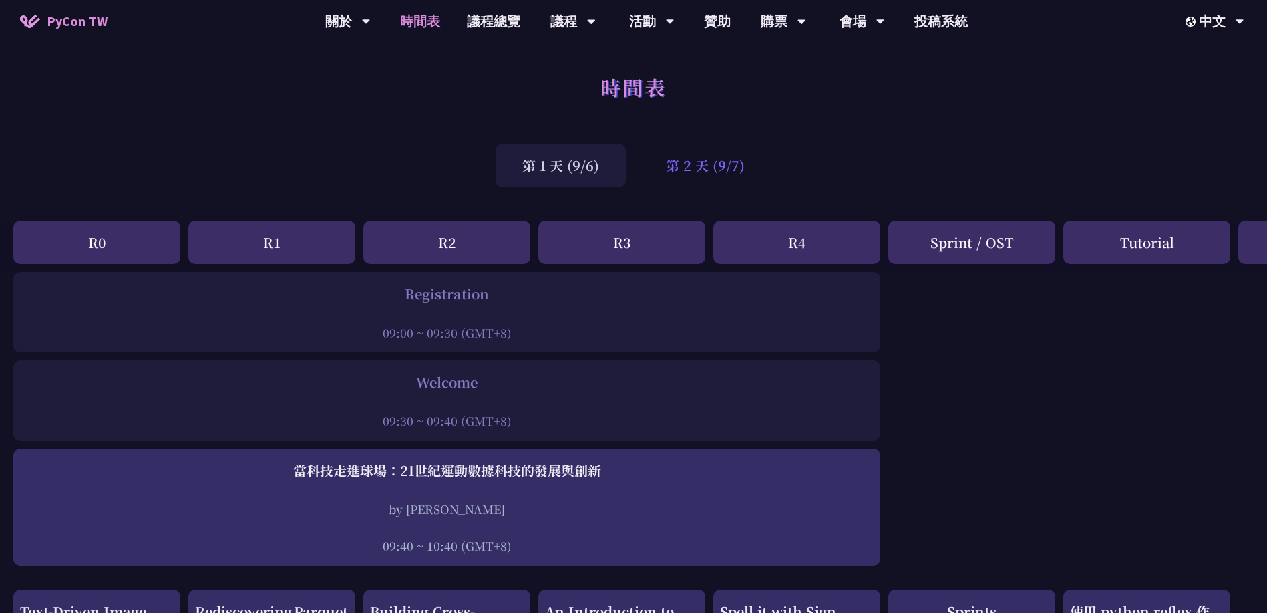
click at [710, 161] on div "第 2 天 (9/7)" at bounding box center [705, 165] width 132 height 43
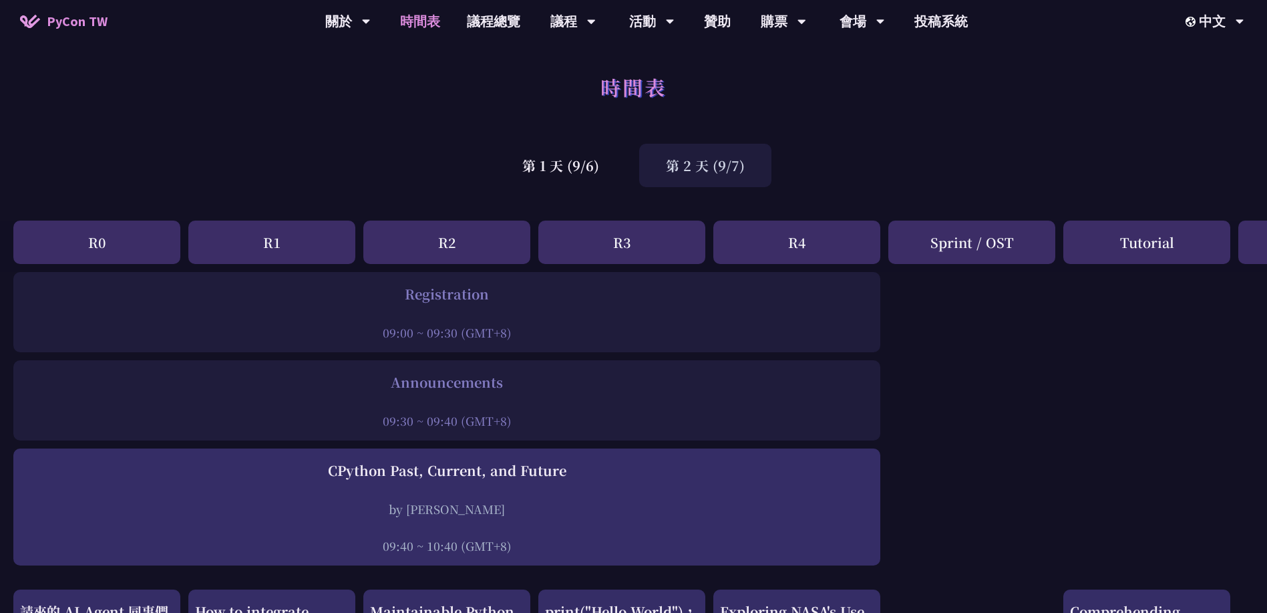
click at [715, 171] on div "第 2 天 (9/7)" at bounding box center [705, 165] width 132 height 43
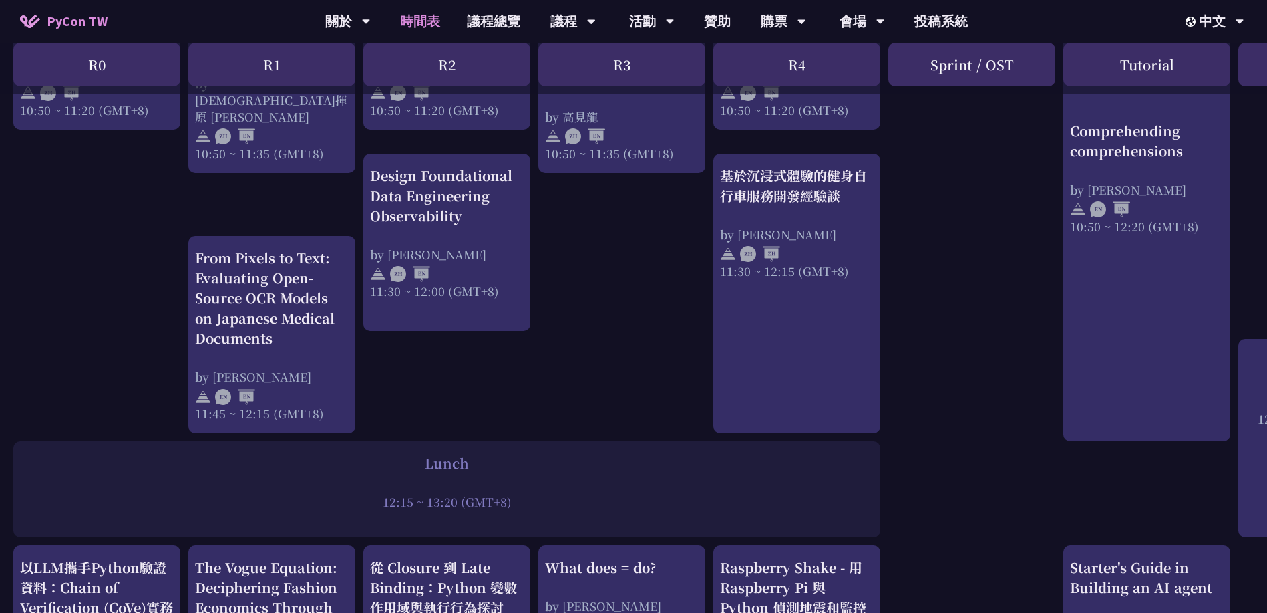
scroll to position [668, 0]
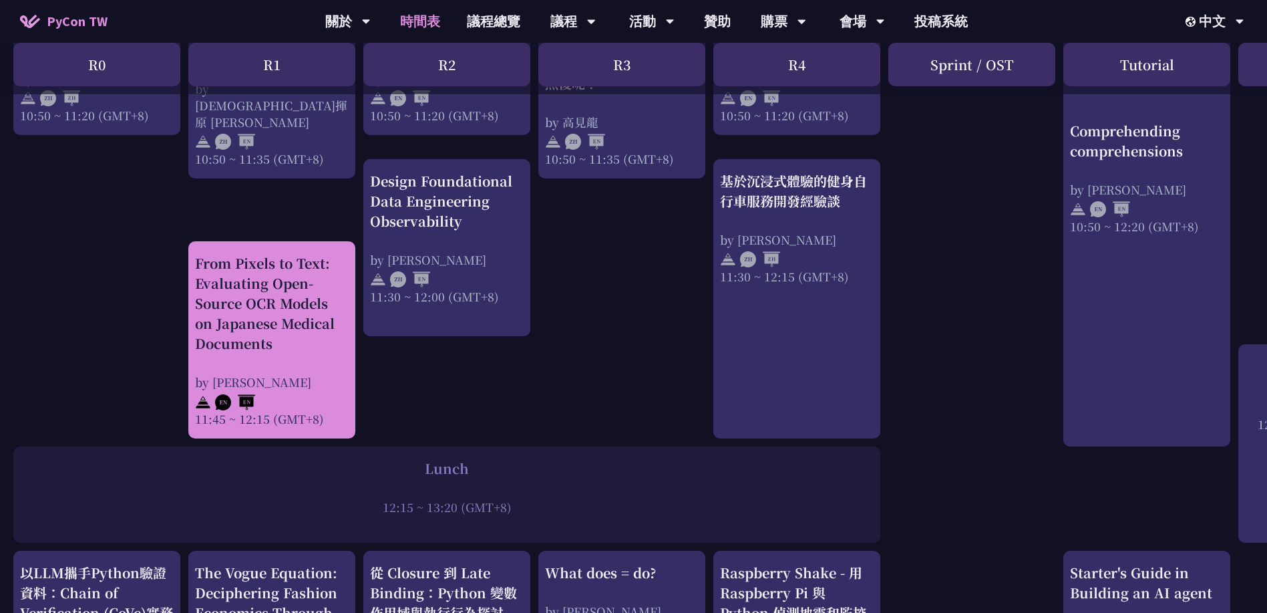
click at [319, 301] on div "From Pixels to Text: Evaluating Open-Source OCR Models on Japanese Medical Docu…" at bounding box center [272, 303] width 154 height 100
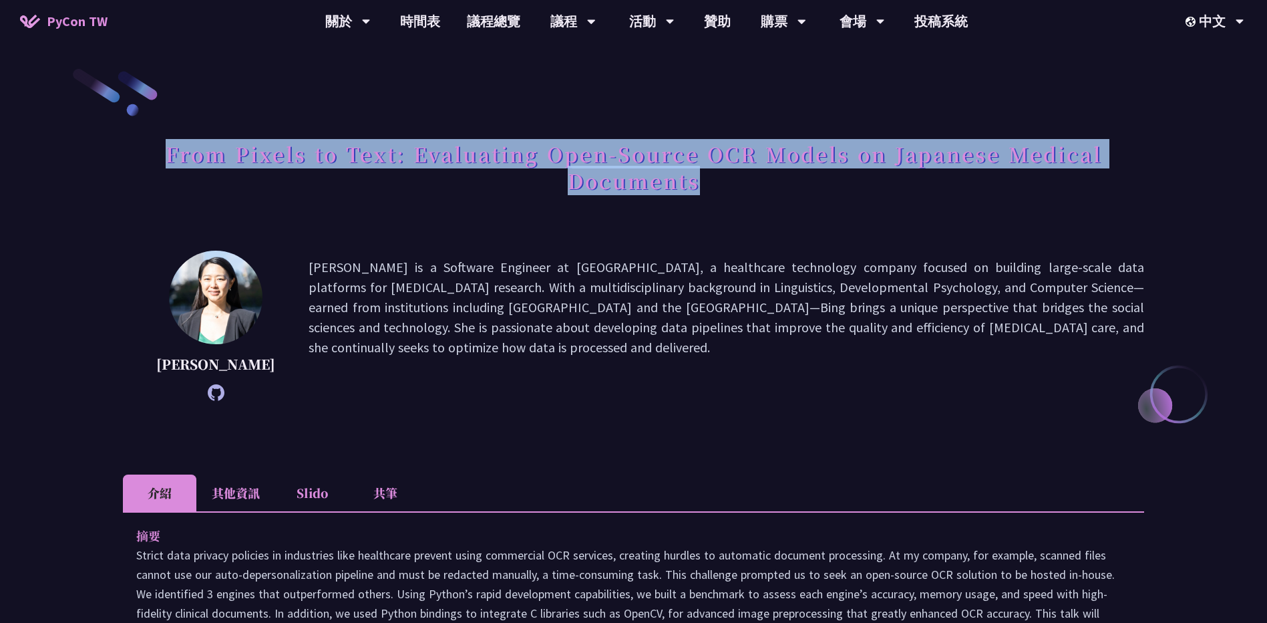
drag, startPoint x: 168, startPoint y: 154, endPoint x: 726, endPoint y: 181, distance: 557.9
click at [726, 181] on h1 "From Pixels to Text: Evaluating Open-Source OCR Models on Japanese Medical Docu…" at bounding box center [633, 167] width 1021 height 67
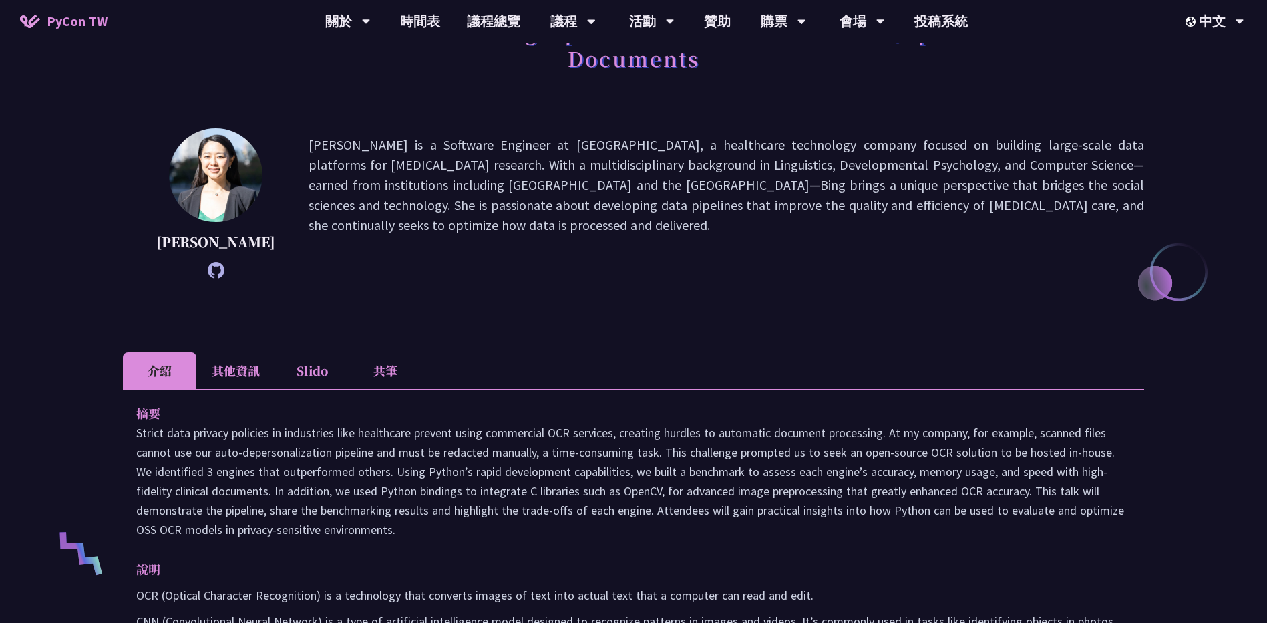
scroll to position [334, 0]
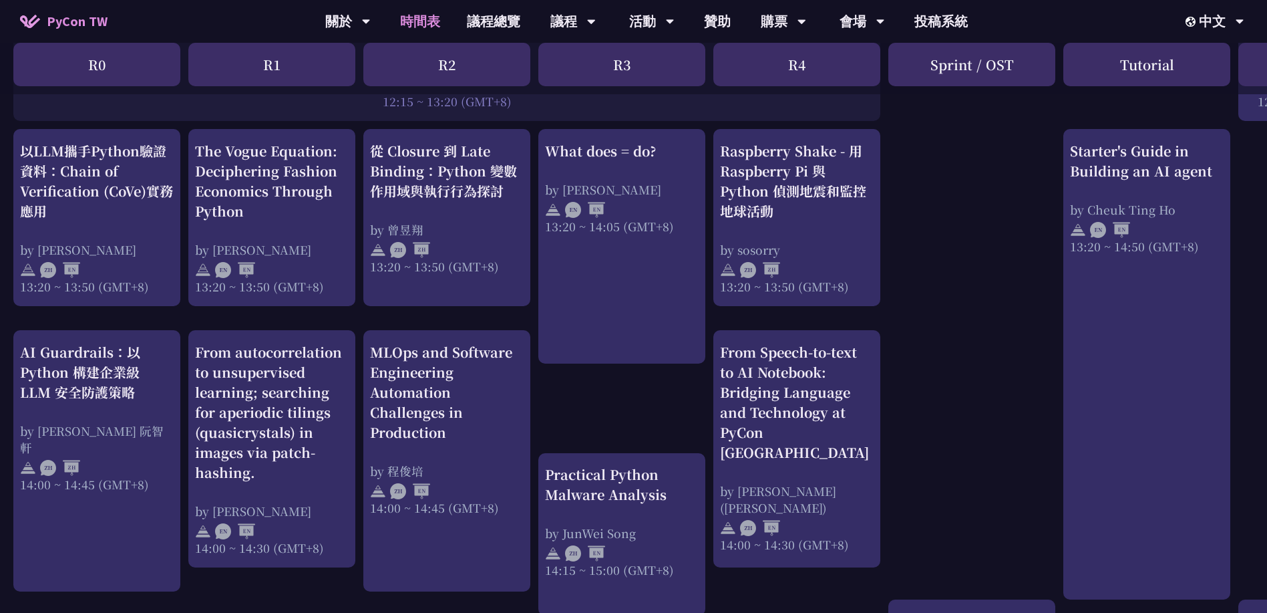
scroll to position [1116, 0]
